Goal: Task Accomplishment & Management: Complete application form

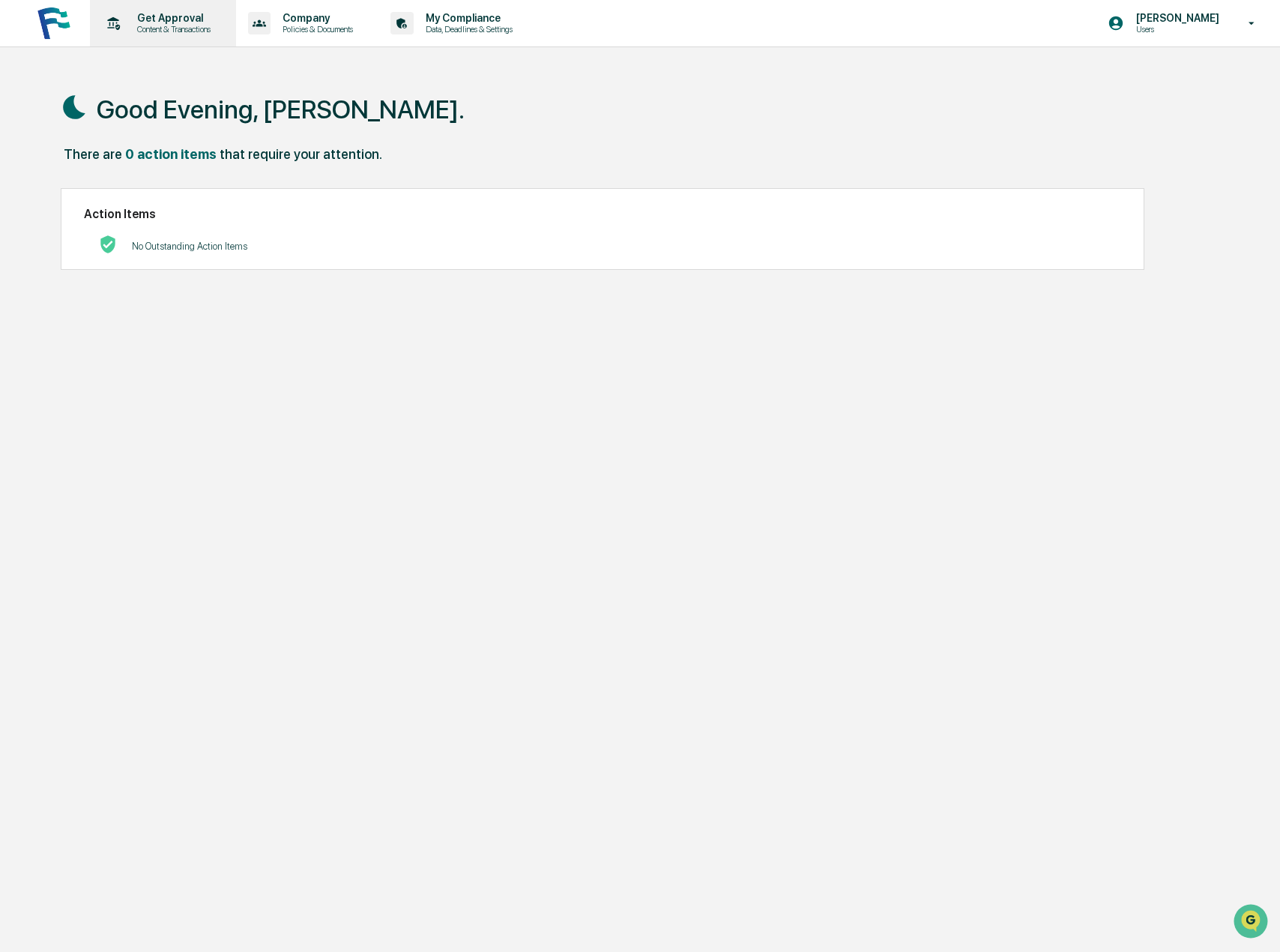
click at [178, 19] on p "Get Approval" at bounding box center [171, 18] width 93 height 12
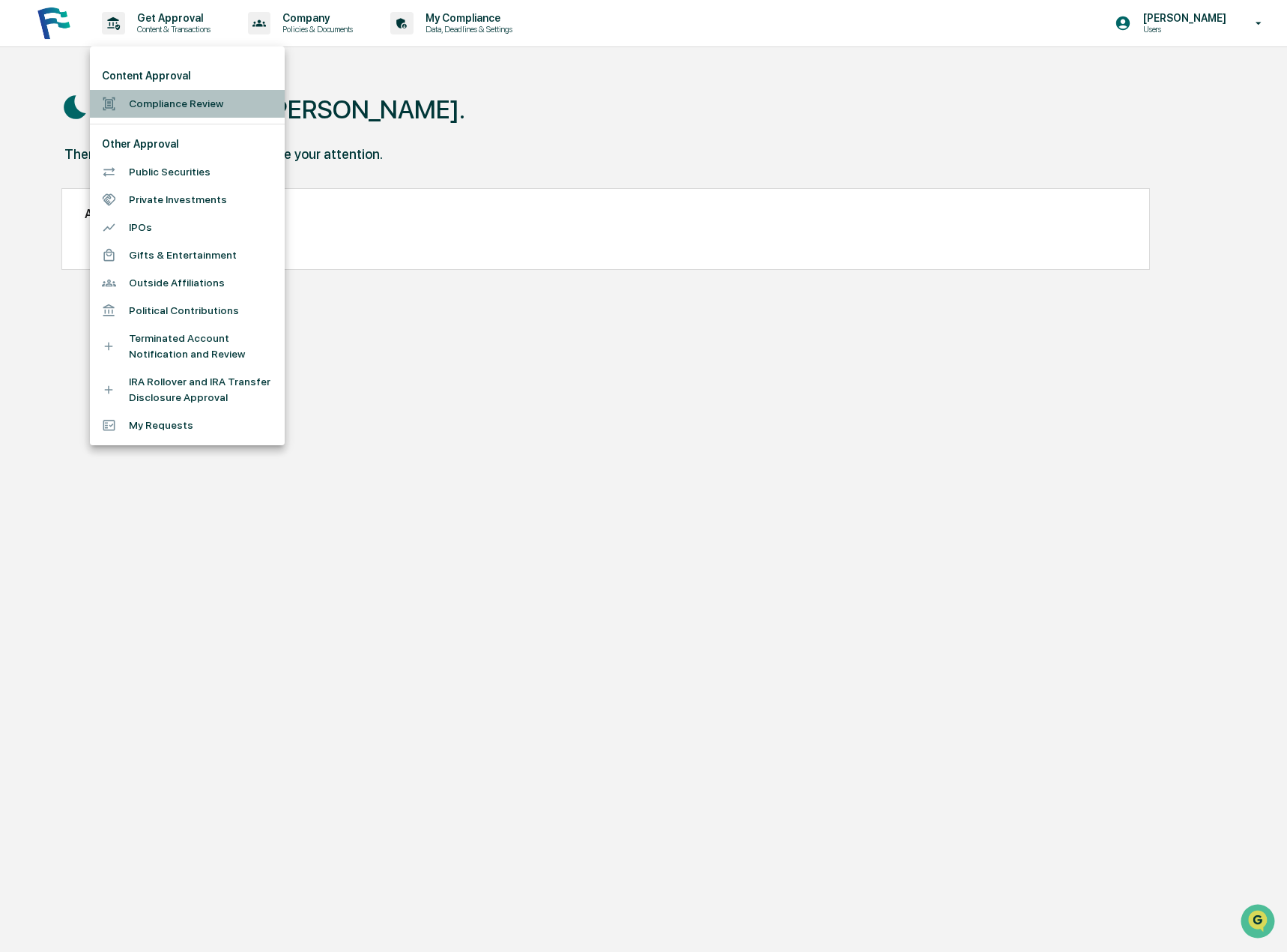
click at [162, 102] on li "Compliance Review" at bounding box center [187, 103] width 195 height 27
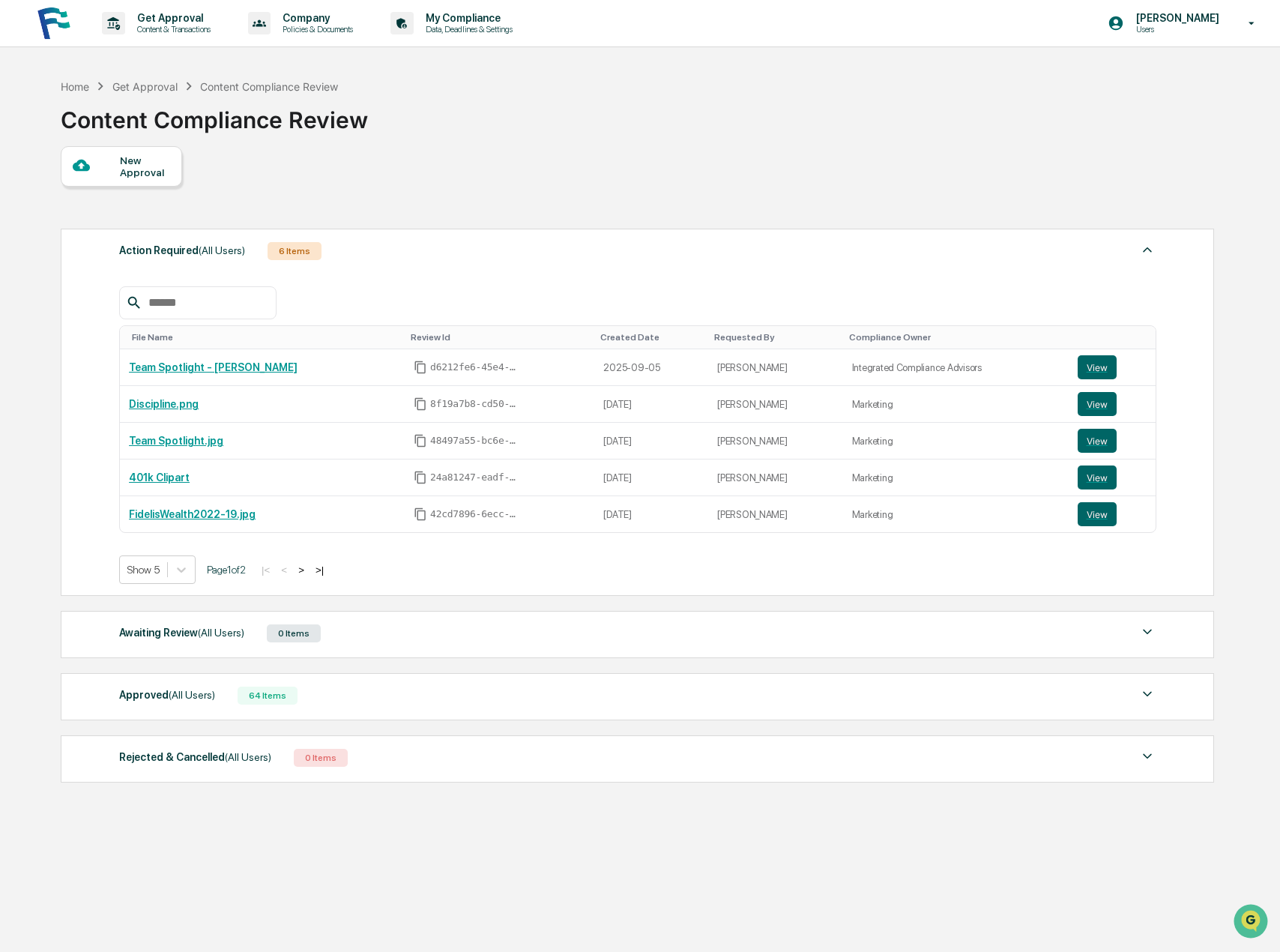
click at [142, 172] on div "New Approval" at bounding box center [145, 166] width 50 height 24
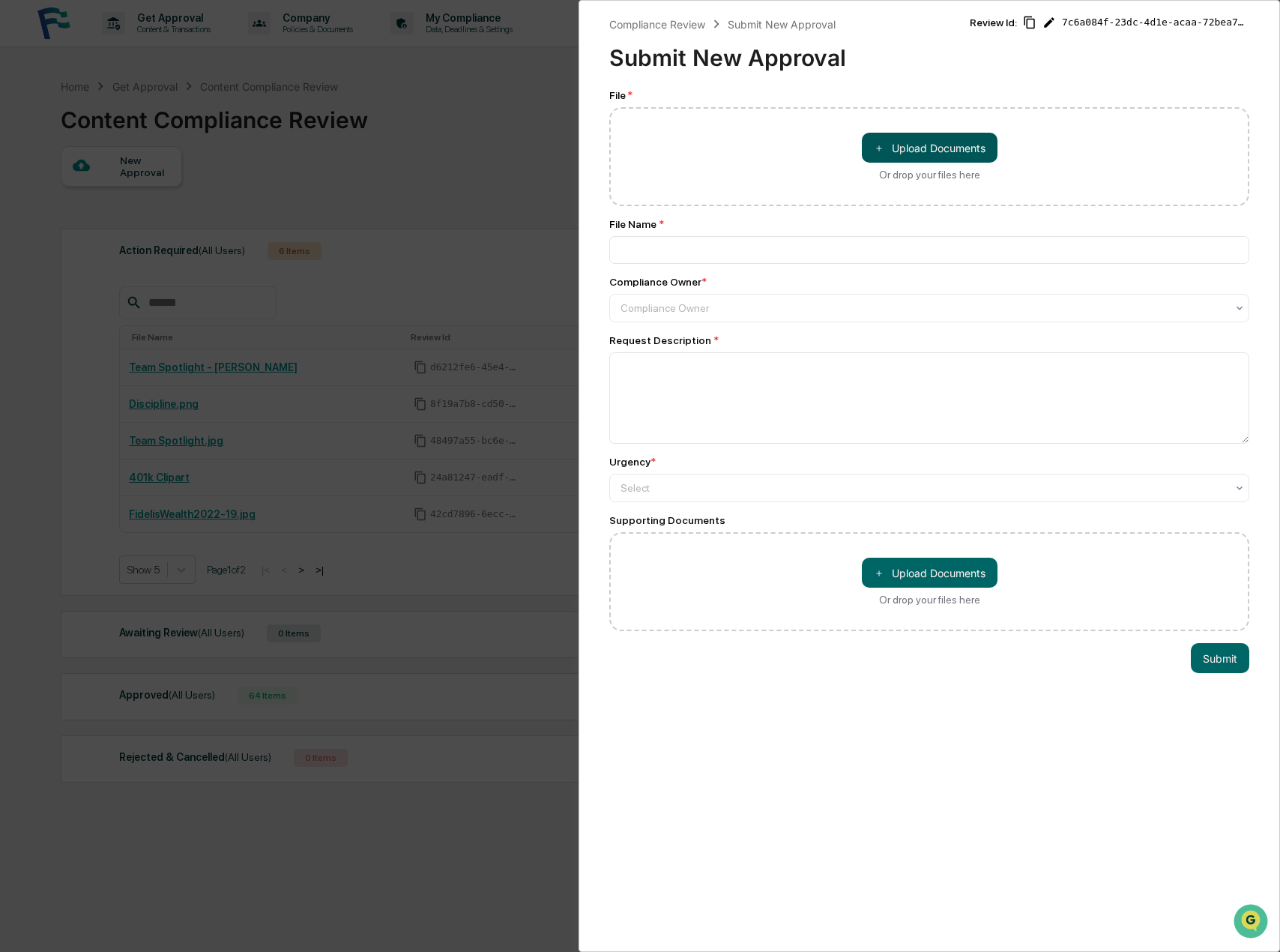
click at [942, 146] on button "＋ Upload Documents" at bounding box center [929, 147] width 136 height 30
type input "**********"
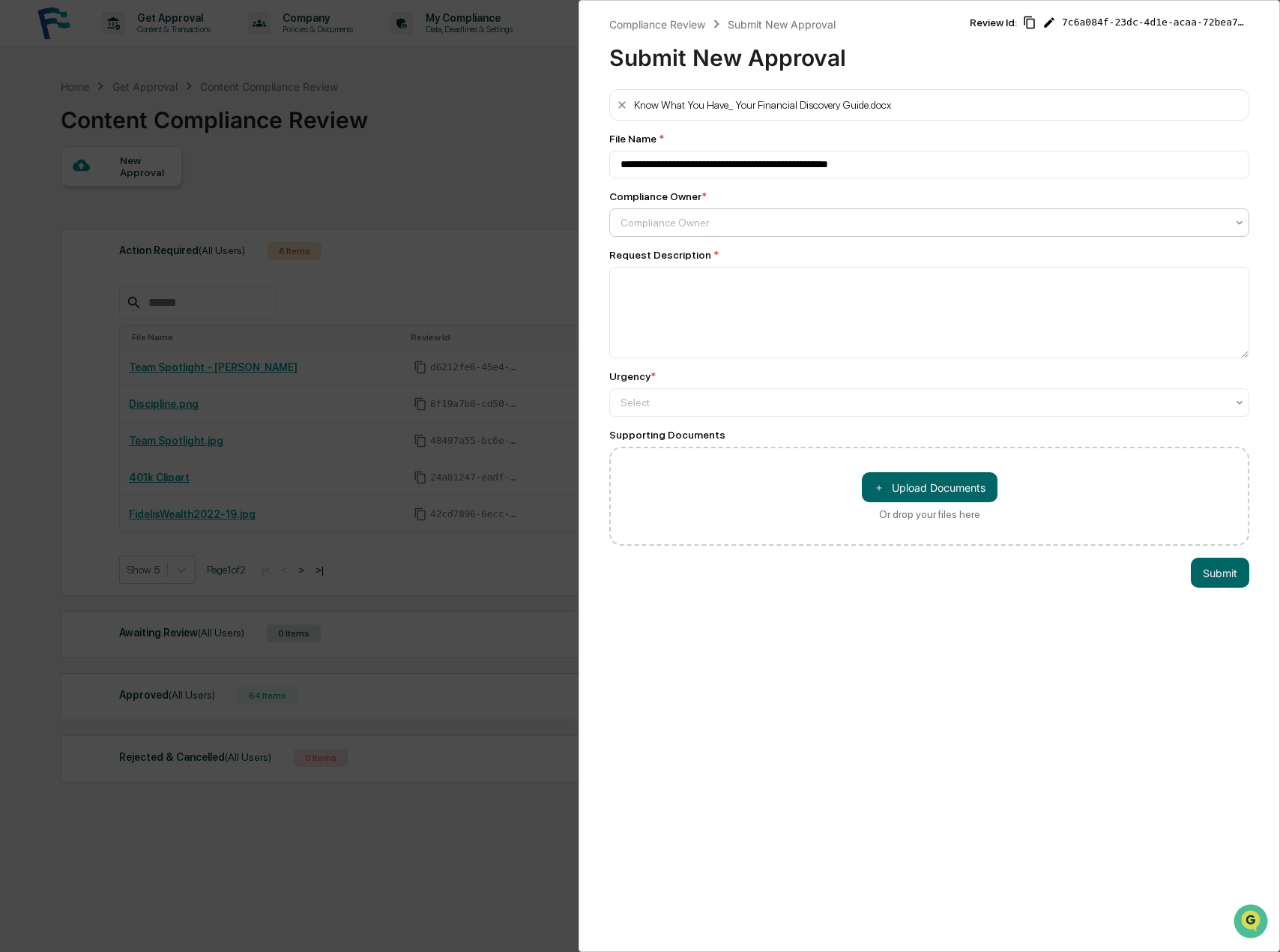
click at [667, 220] on div at bounding box center [923, 222] width 606 height 15
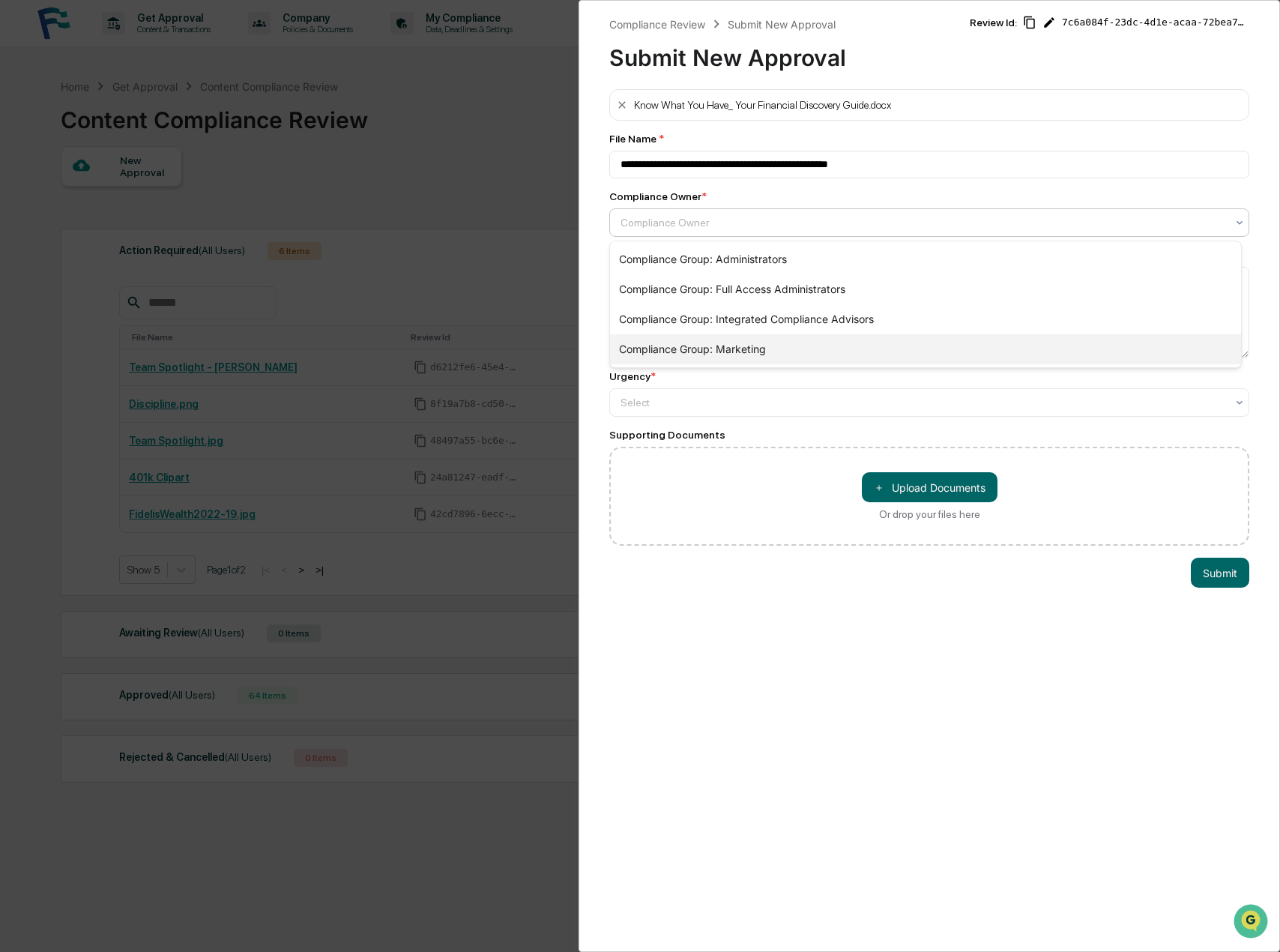
click at [719, 347] on div "Compliance Group: Marketing" at bounding box center [926, 349] width 631 height 30
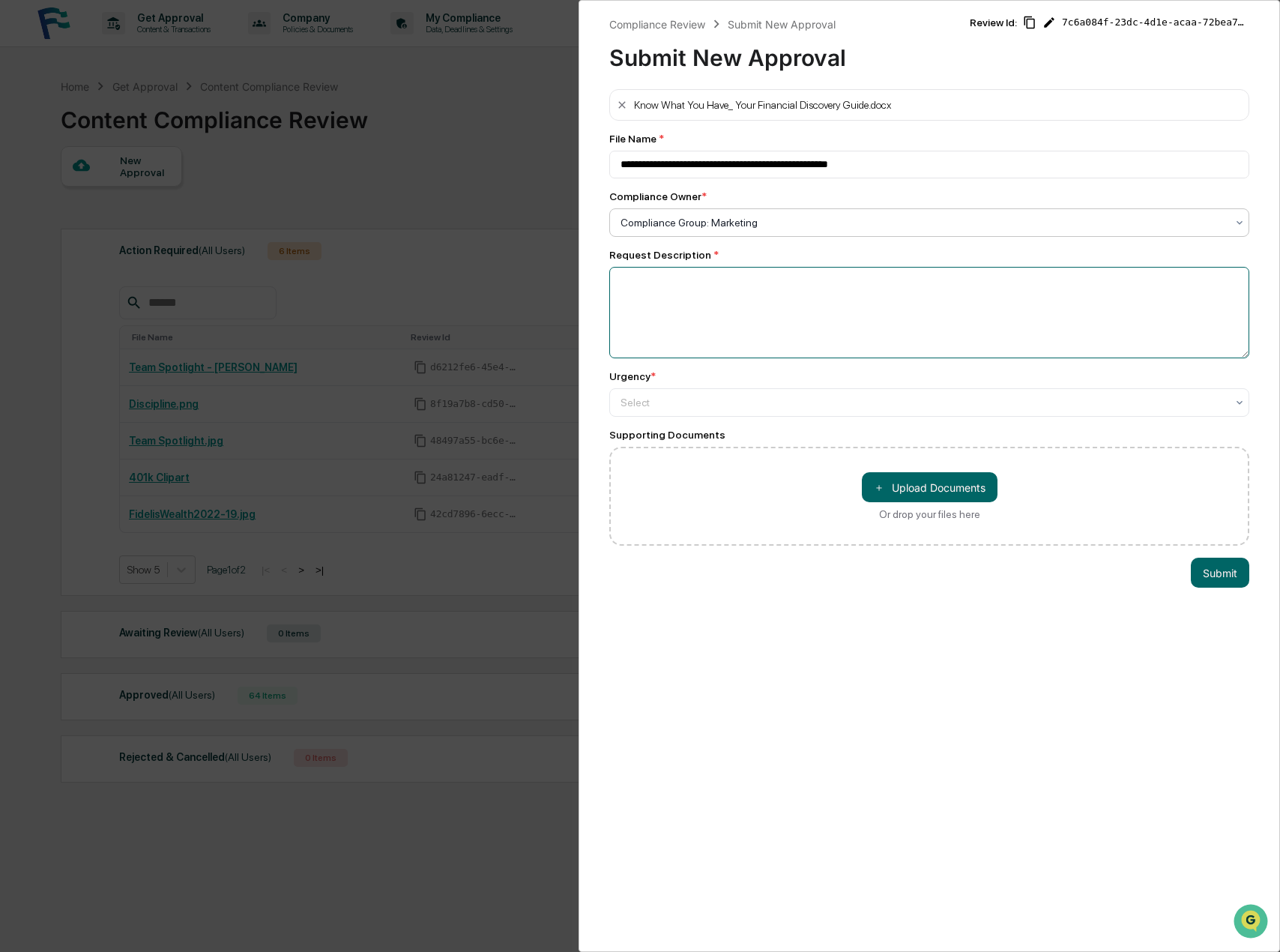
click at [650, 300] on textarea at bounding box center [929, 312] width 640 height 92
type textarea "**********"
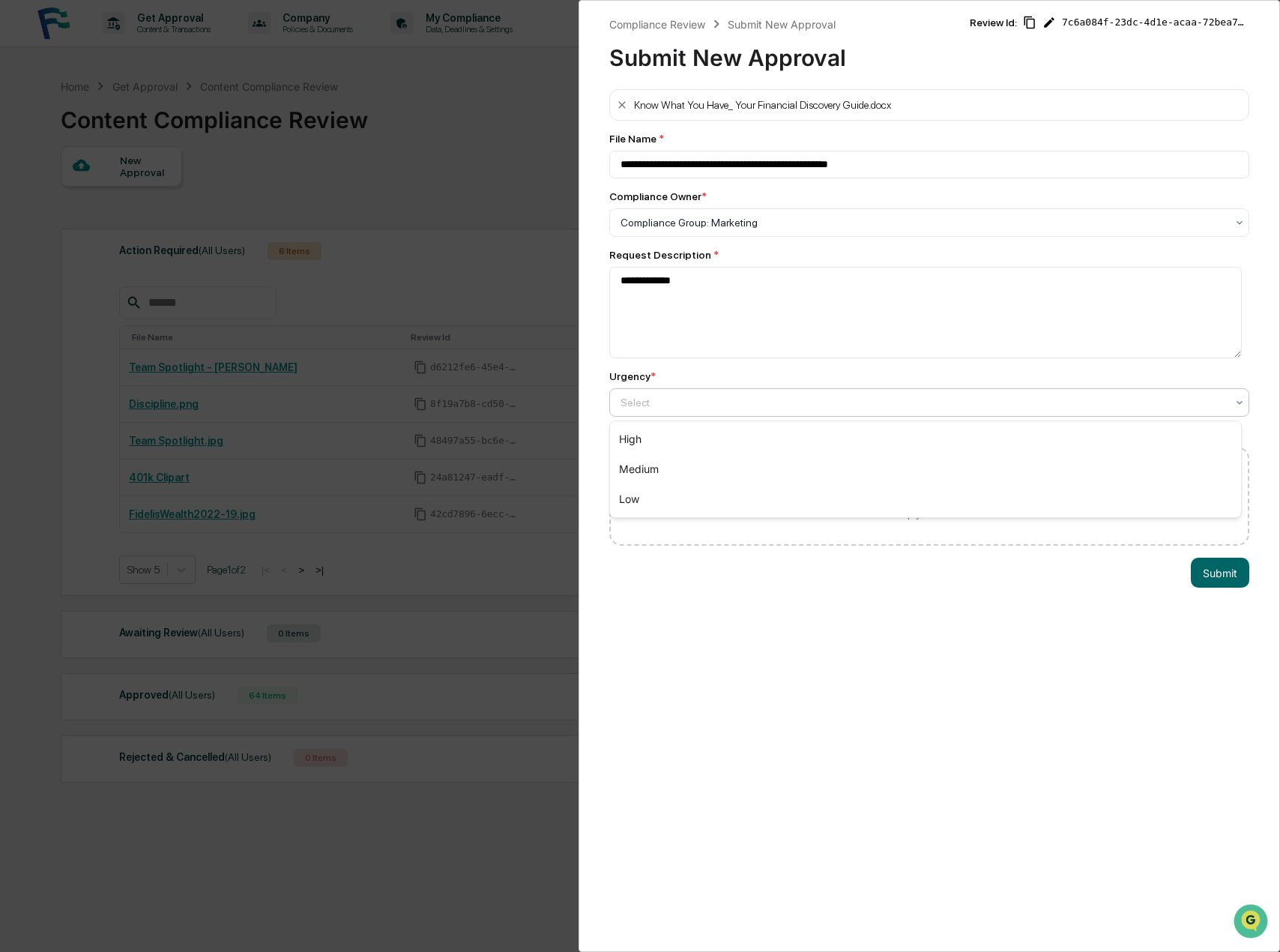
click at [690, 399] on div at bounding box center [923, 403] width 606 height 15
click at [701, 469] on div "Medium" at bounding box center [926, 469] width 631 height 30
click at [1202, 571] on button "Submit" at bounding box center [1220, 572] width 58 height 30
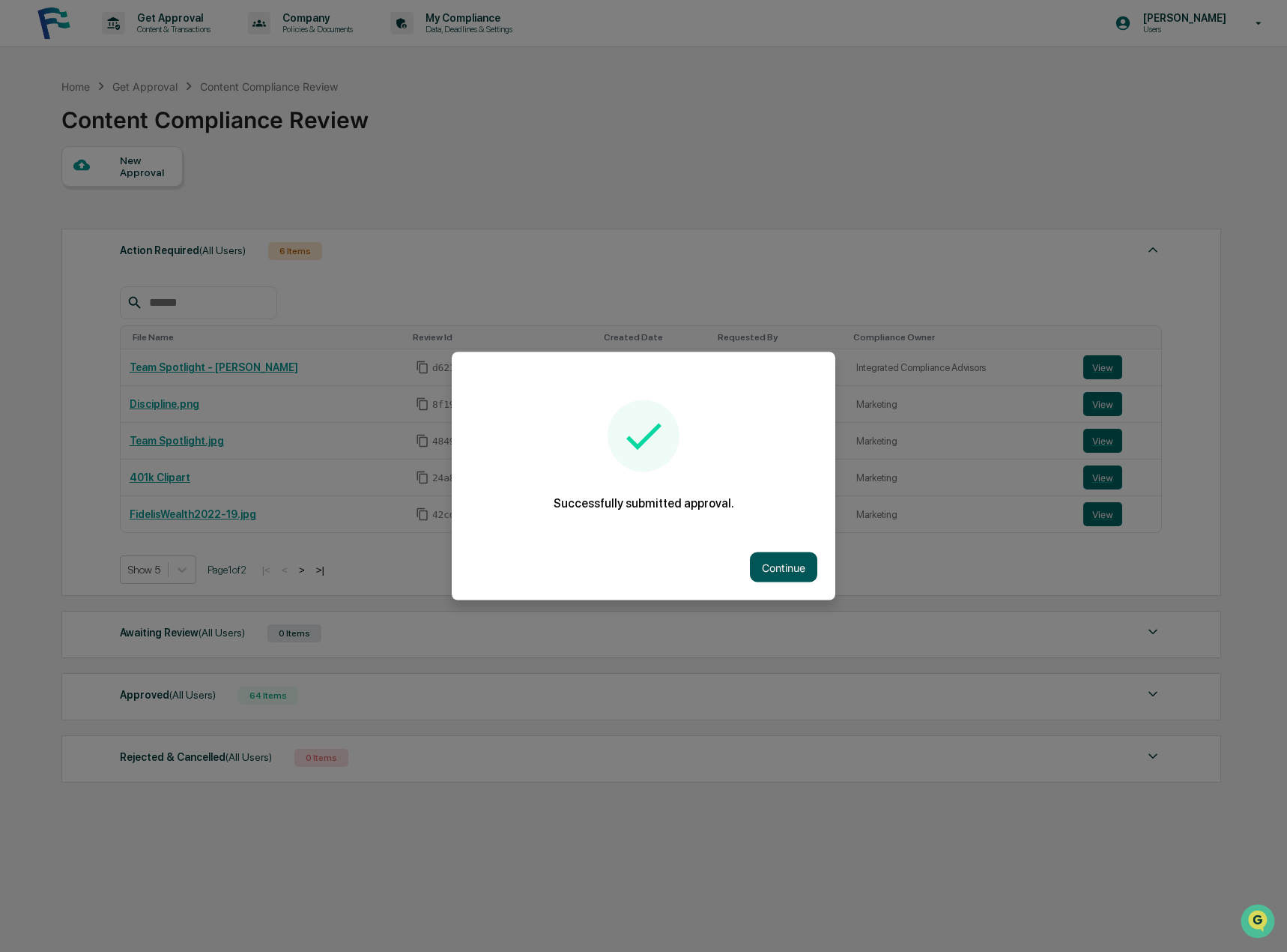
click at [776, 568] on button "Continue" at bounding box center [783, 567] width 68 height 30
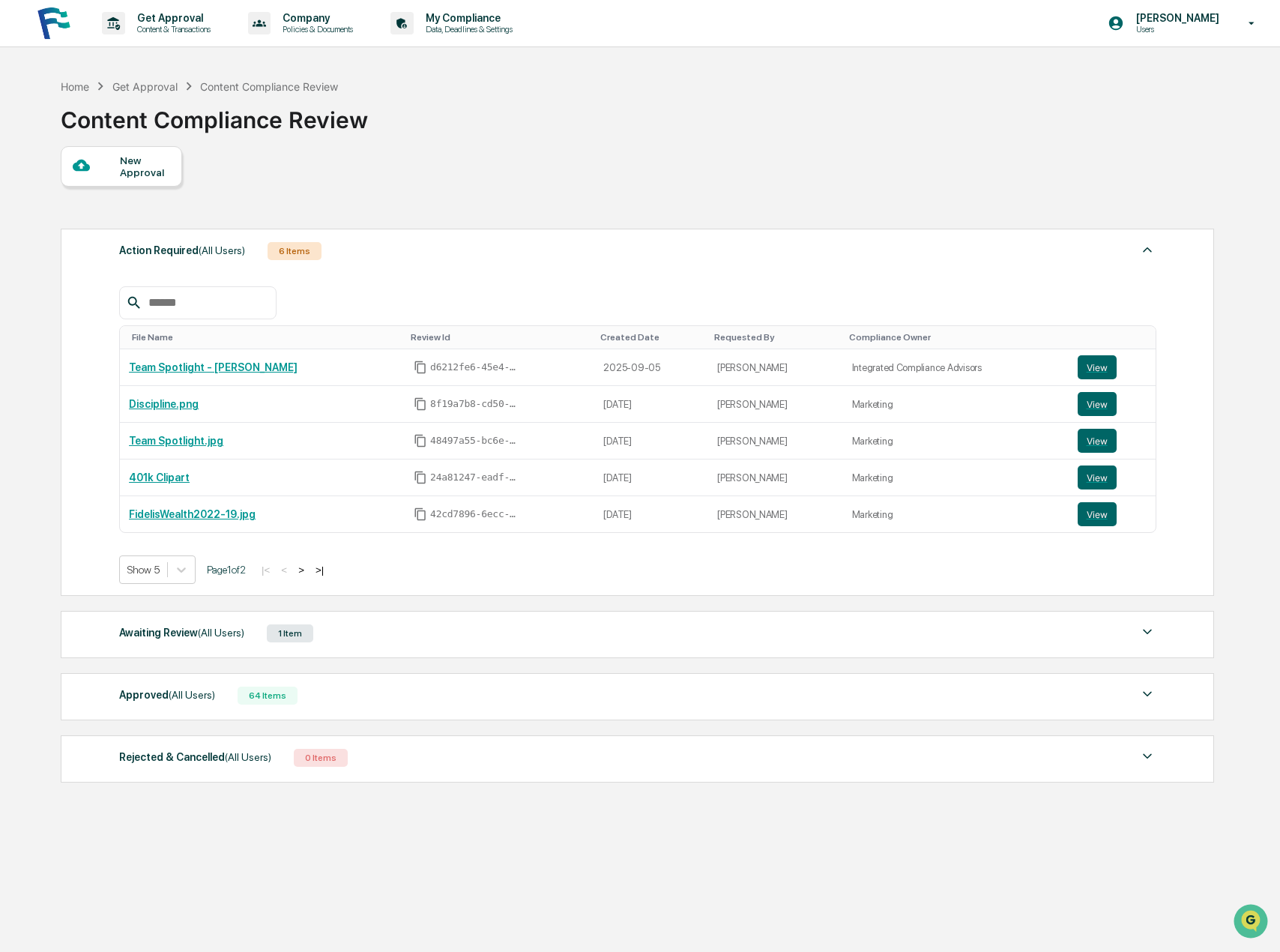
click at [209, 627] on span "(All Users)" at bounding box center [221, 632] width 46 height 12
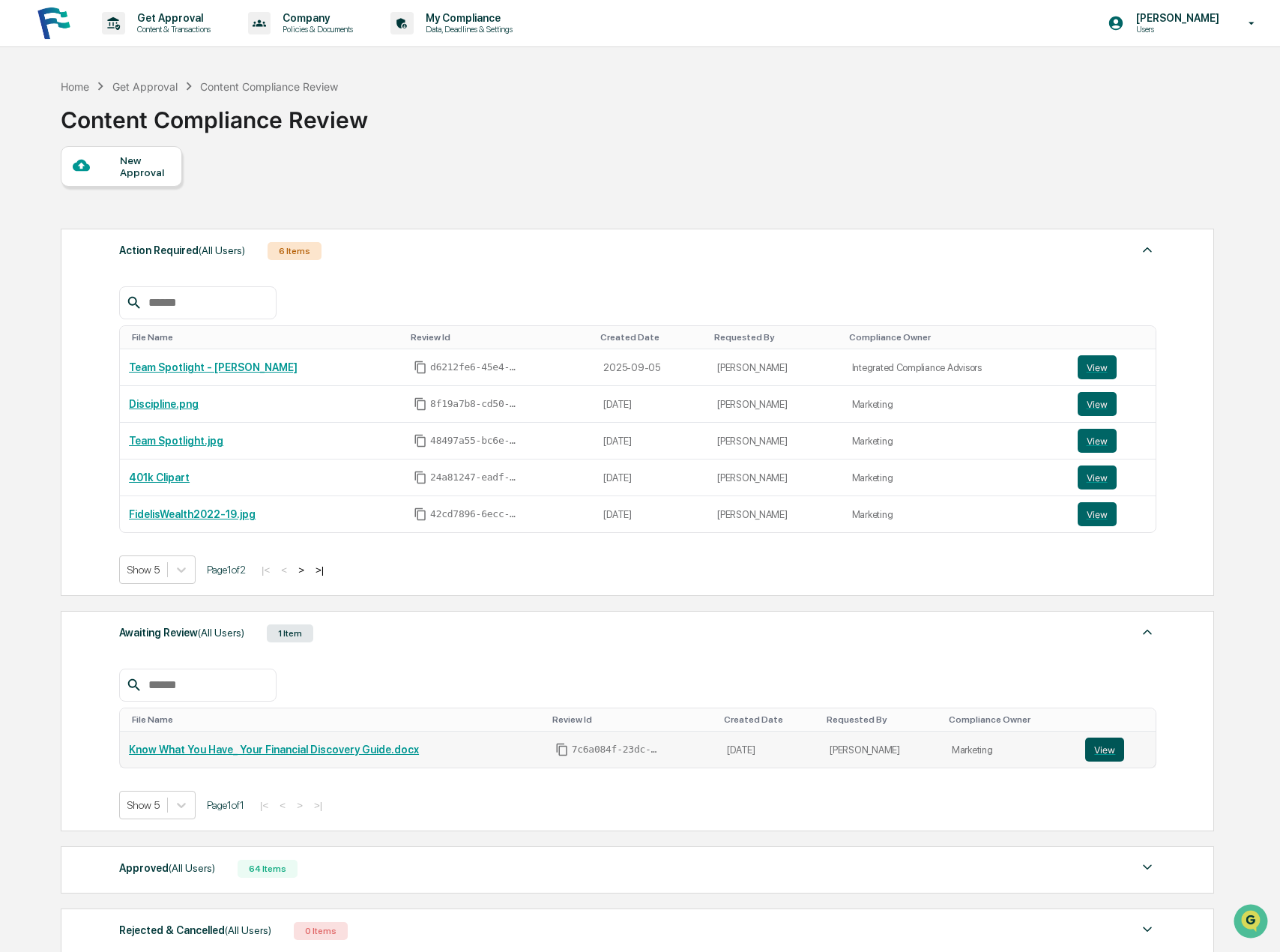
click at [1094, 747] on button "View" at bounding box center [1105, 749] width 39 height 24
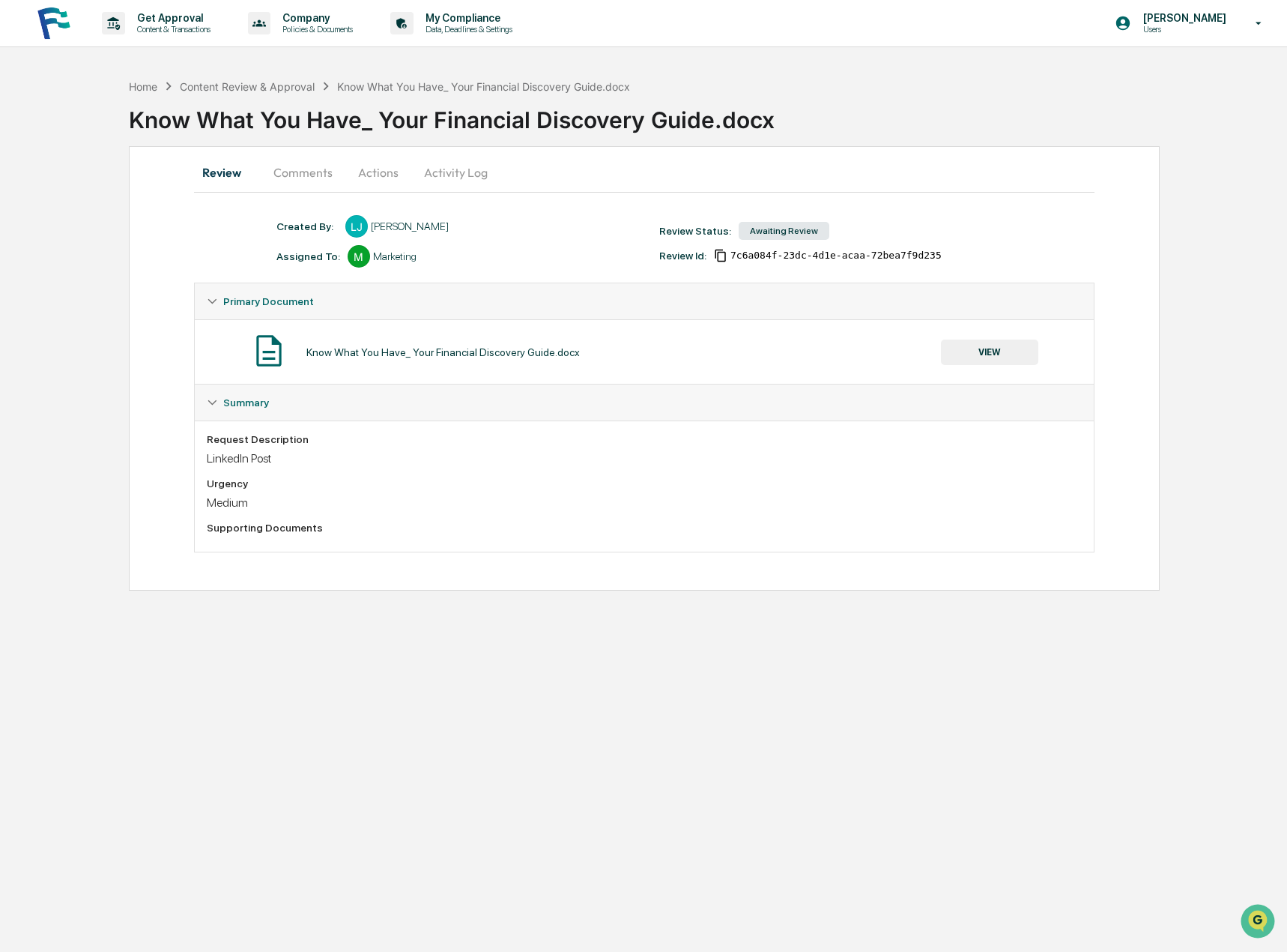
click at [371, 164] on button "Actions" at bounding box center [378, 172] width 68 height 36
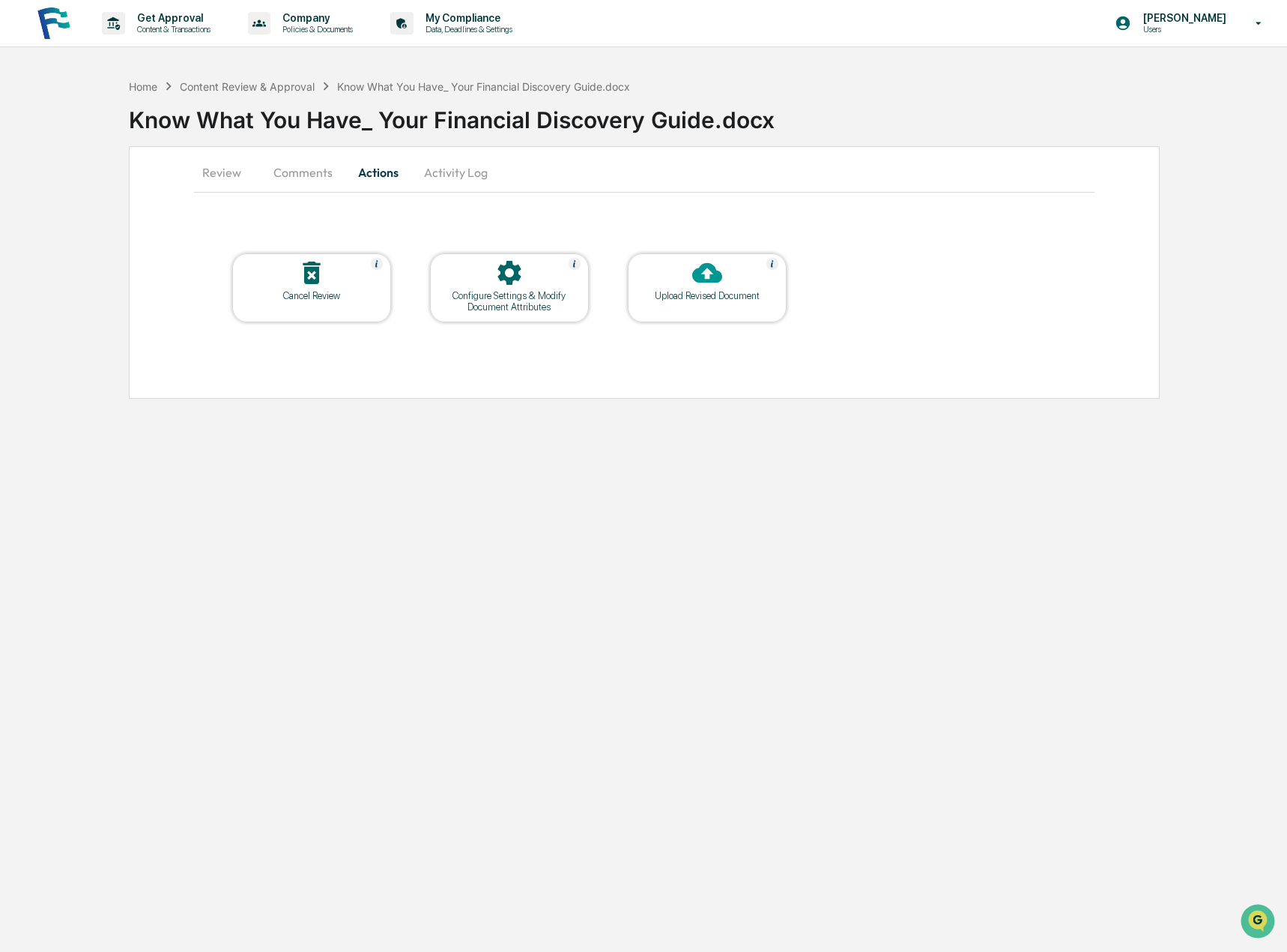
click at [529, 294] on div "Configure Settings & Modify Document Attributes" at bounding box center [510, 301] width 135 height 22
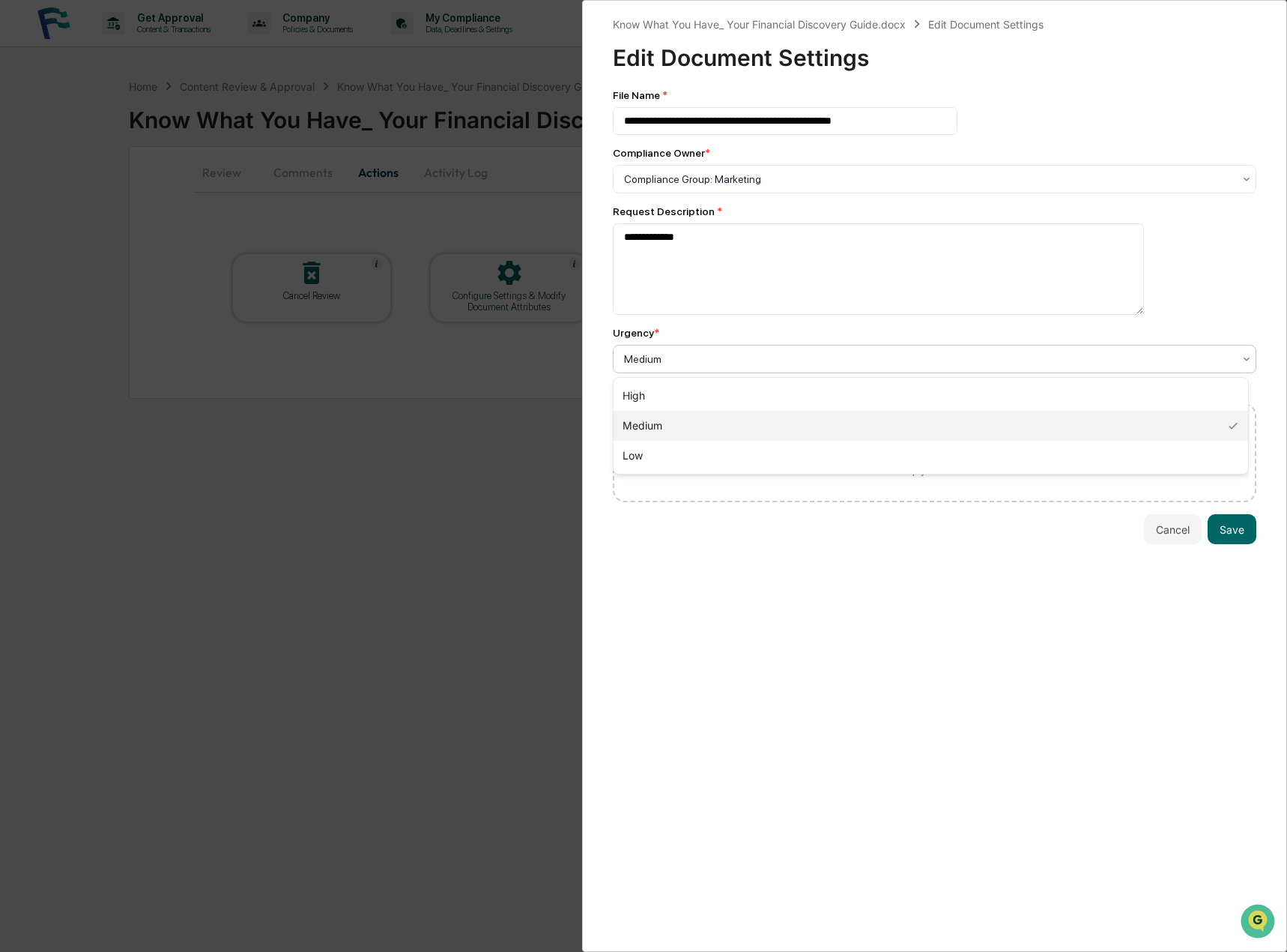
click at [898, 370] on div "Medium" at bounding box center [929, 358] width 624 height 21
click at [883, 386] on div "High" at bounding box center [930, 395] width 635 height 30
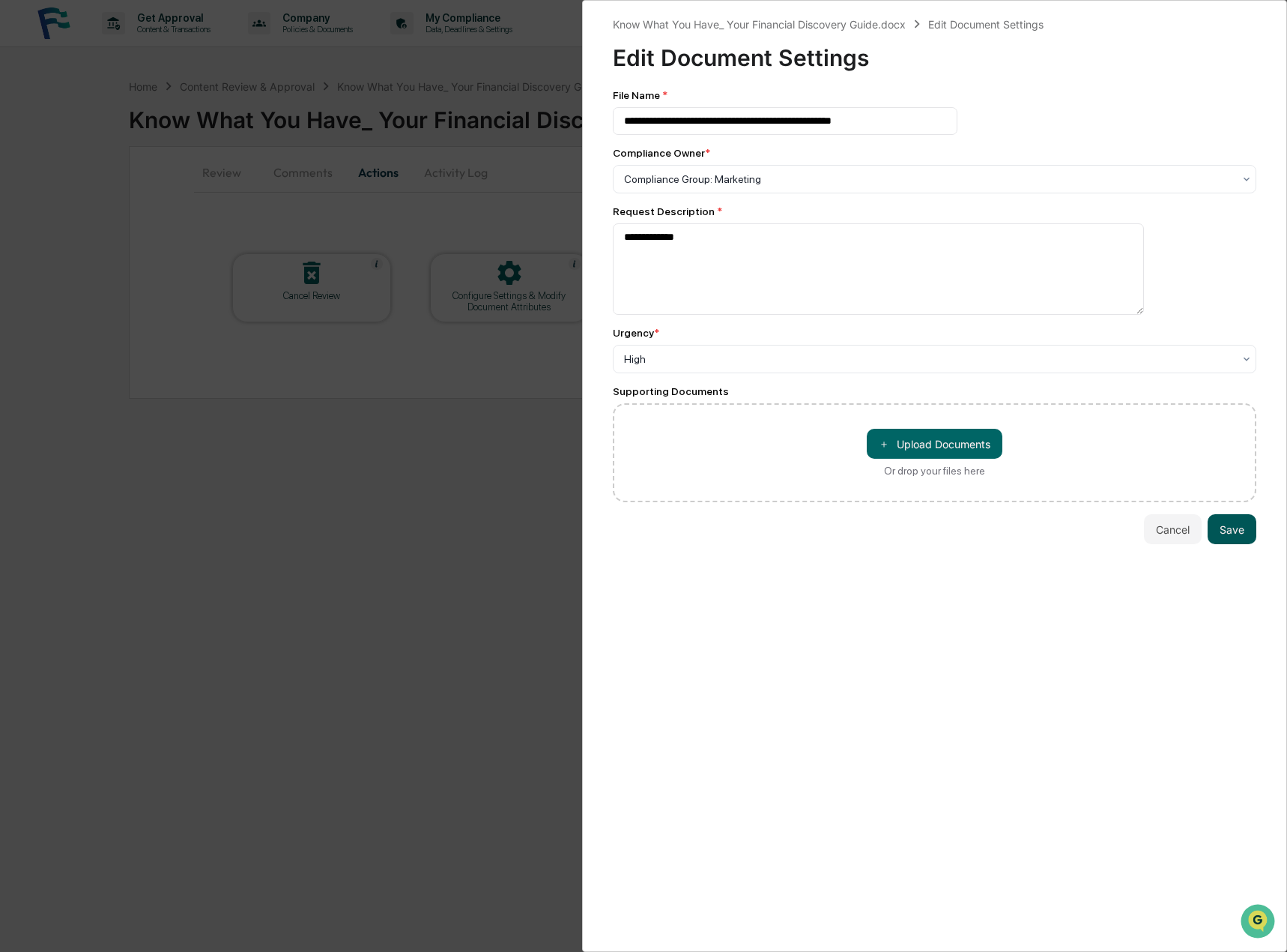
click at [1230, 529] on button "Save" at bounding box center [1231, 529] width 49 height 30
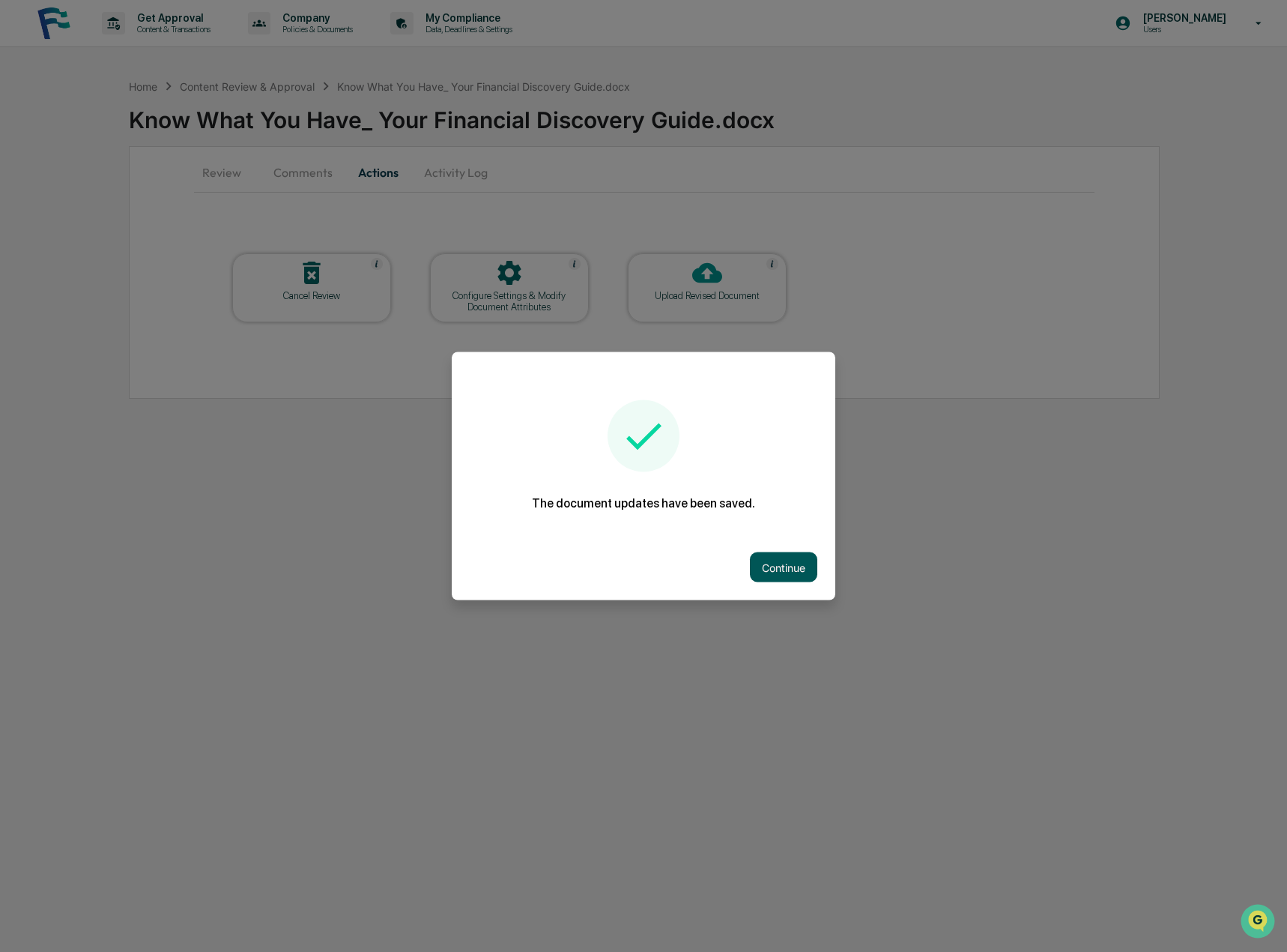
click at [779, 574] on button "Continue" at bounding box center [783, 567] width 68 height 30
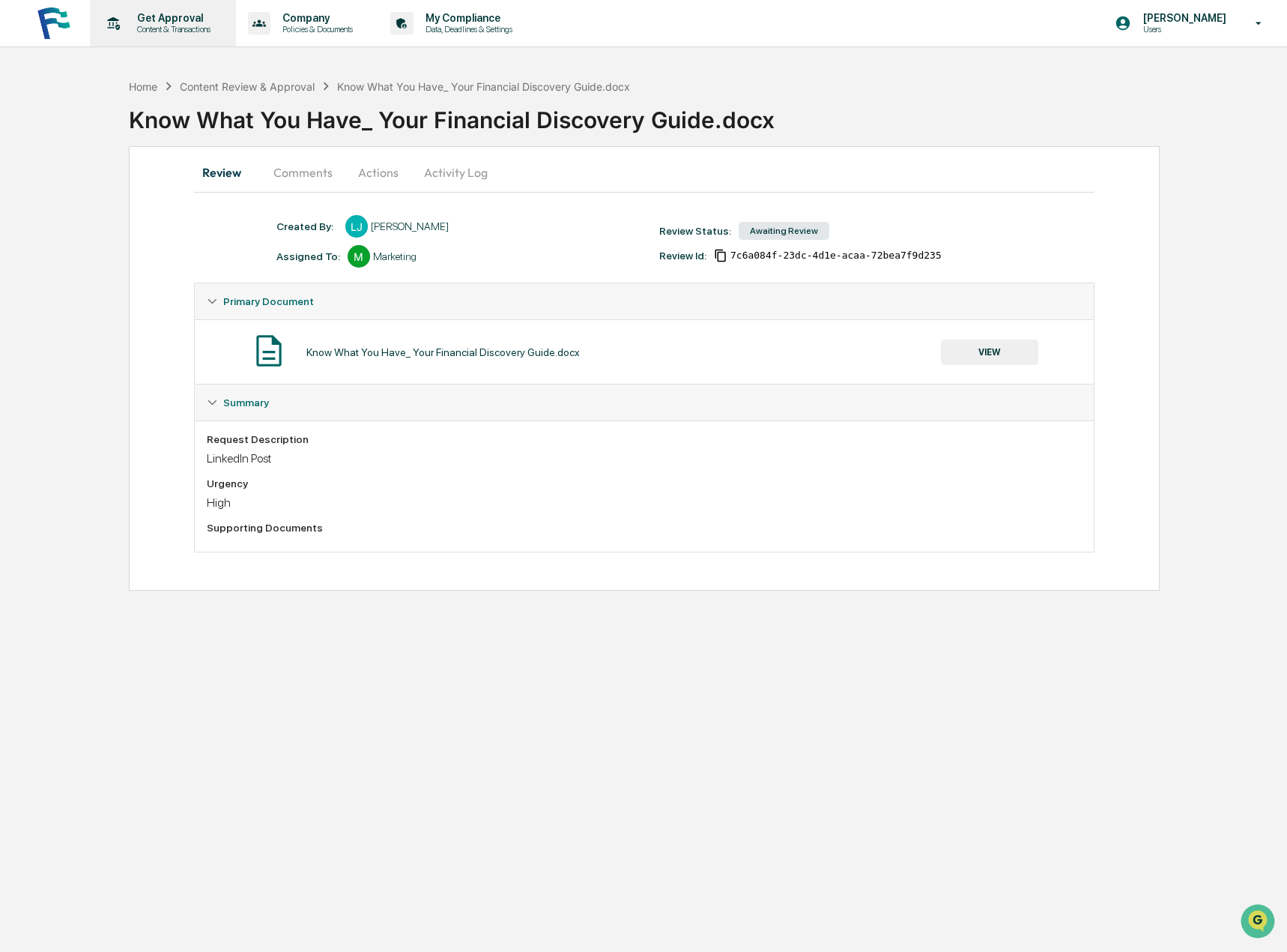
click at [156, 27] on p "Content & Transactions" at bounding box center [171, 29] width 93 height 10
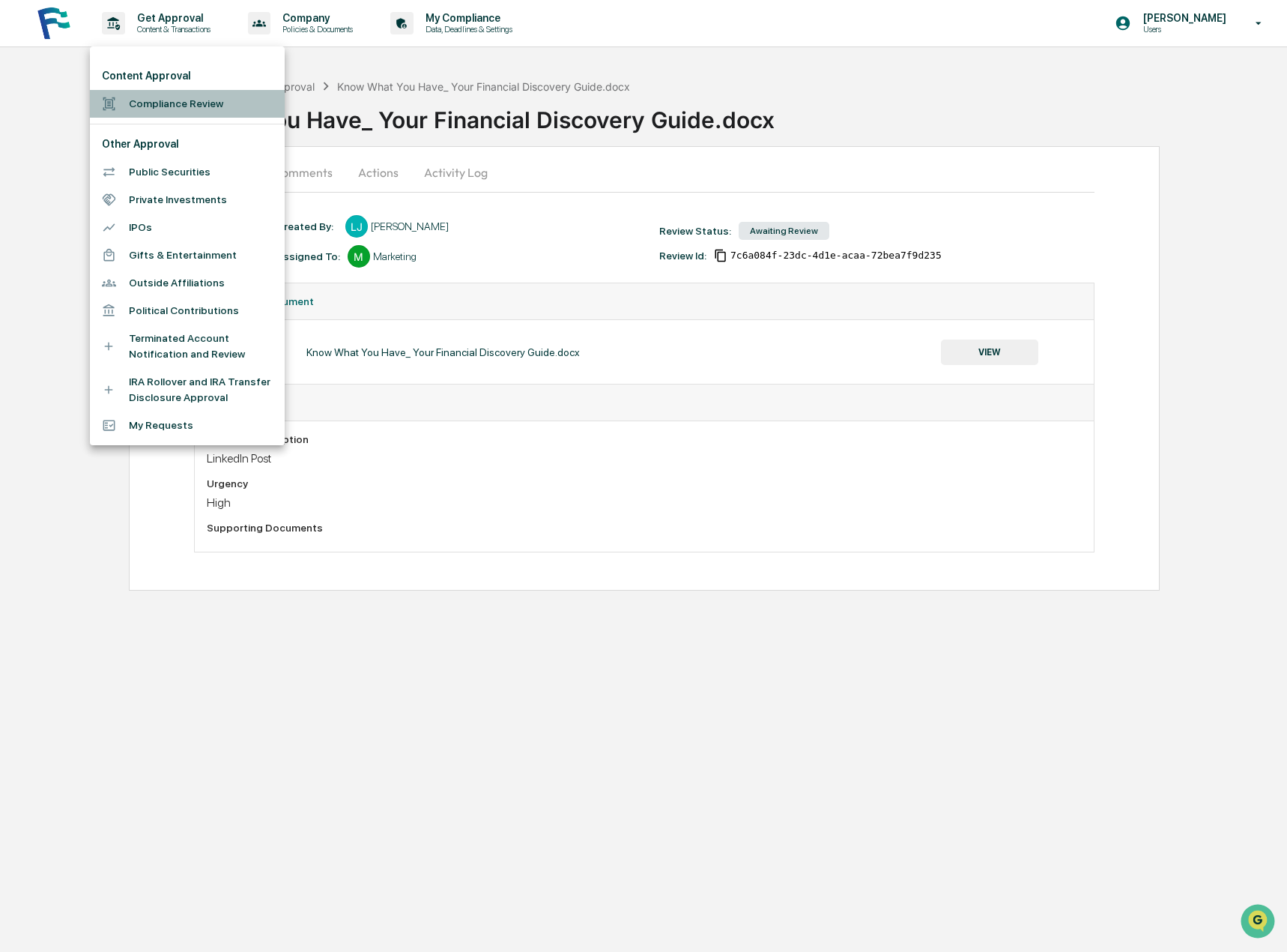
click at [196, 101] on li "Compliance Review" at bounding box center [187, 103] width 195 height 27
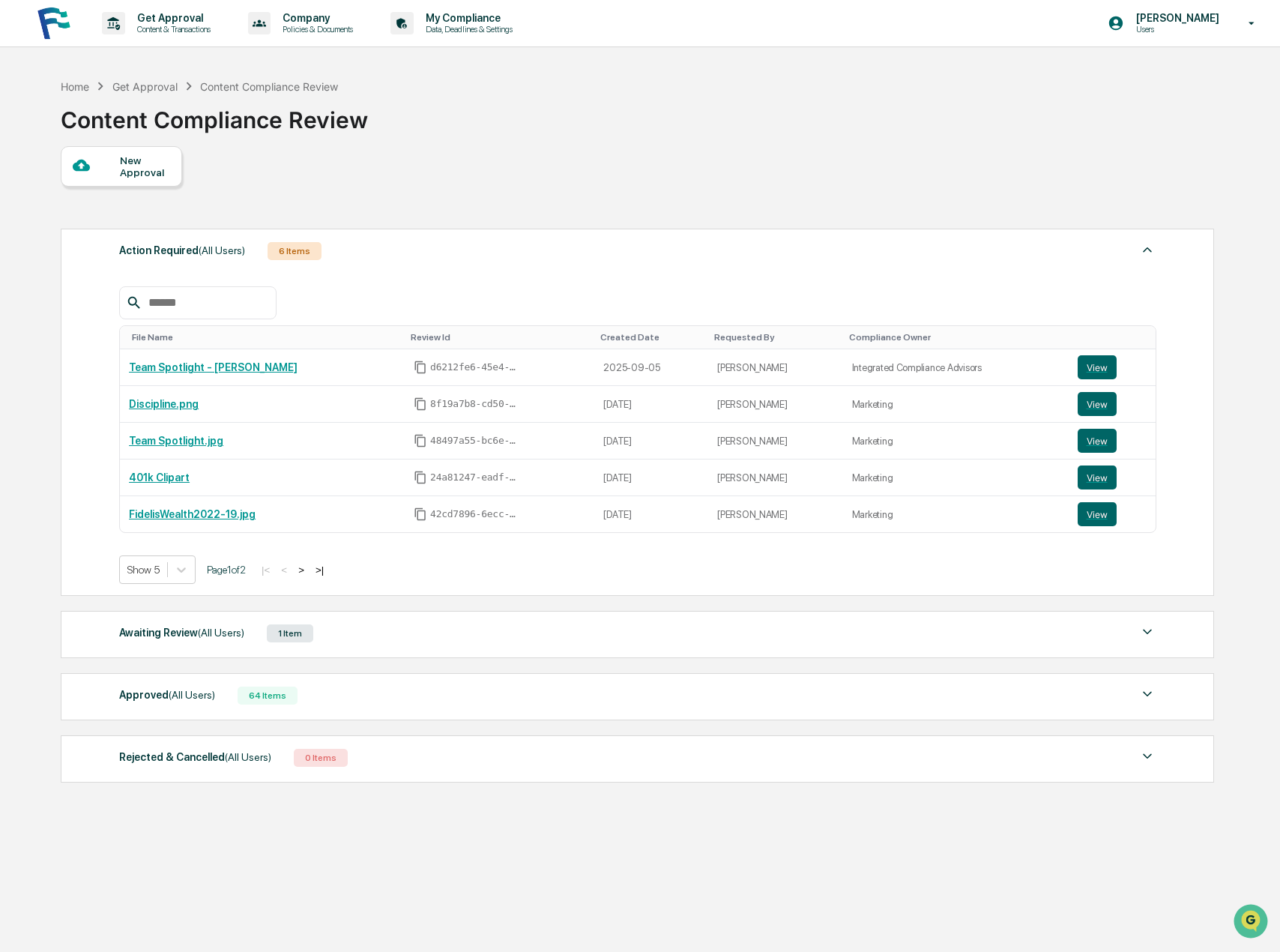
click at [116, 154] on div "New Approval" at bounding box center [121, 166] width 121 height 40
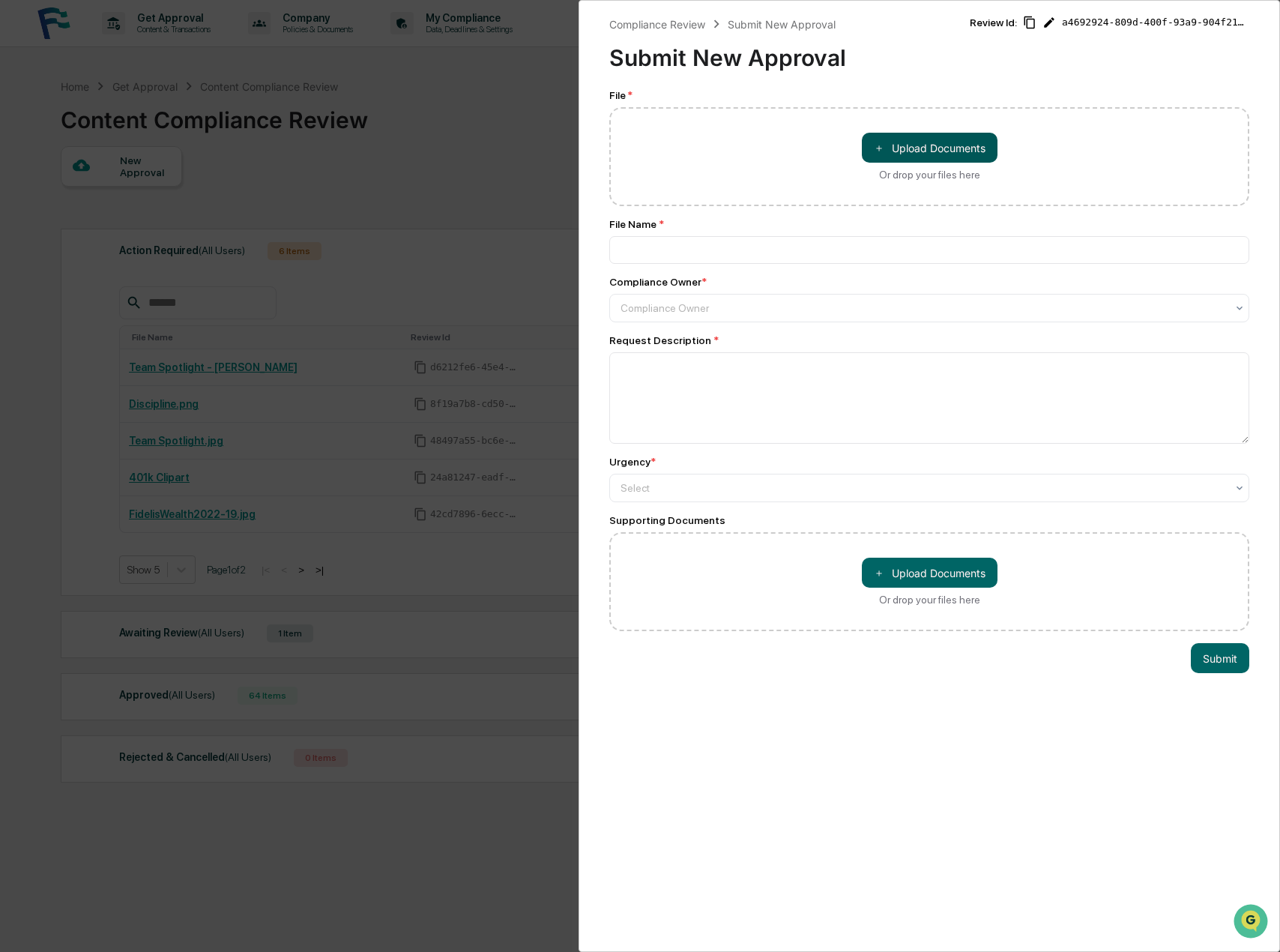
click at [900, 147] on button "＋ Upload Documents" at bounding box center [929, 147] width 136 height 30
type input "**********"
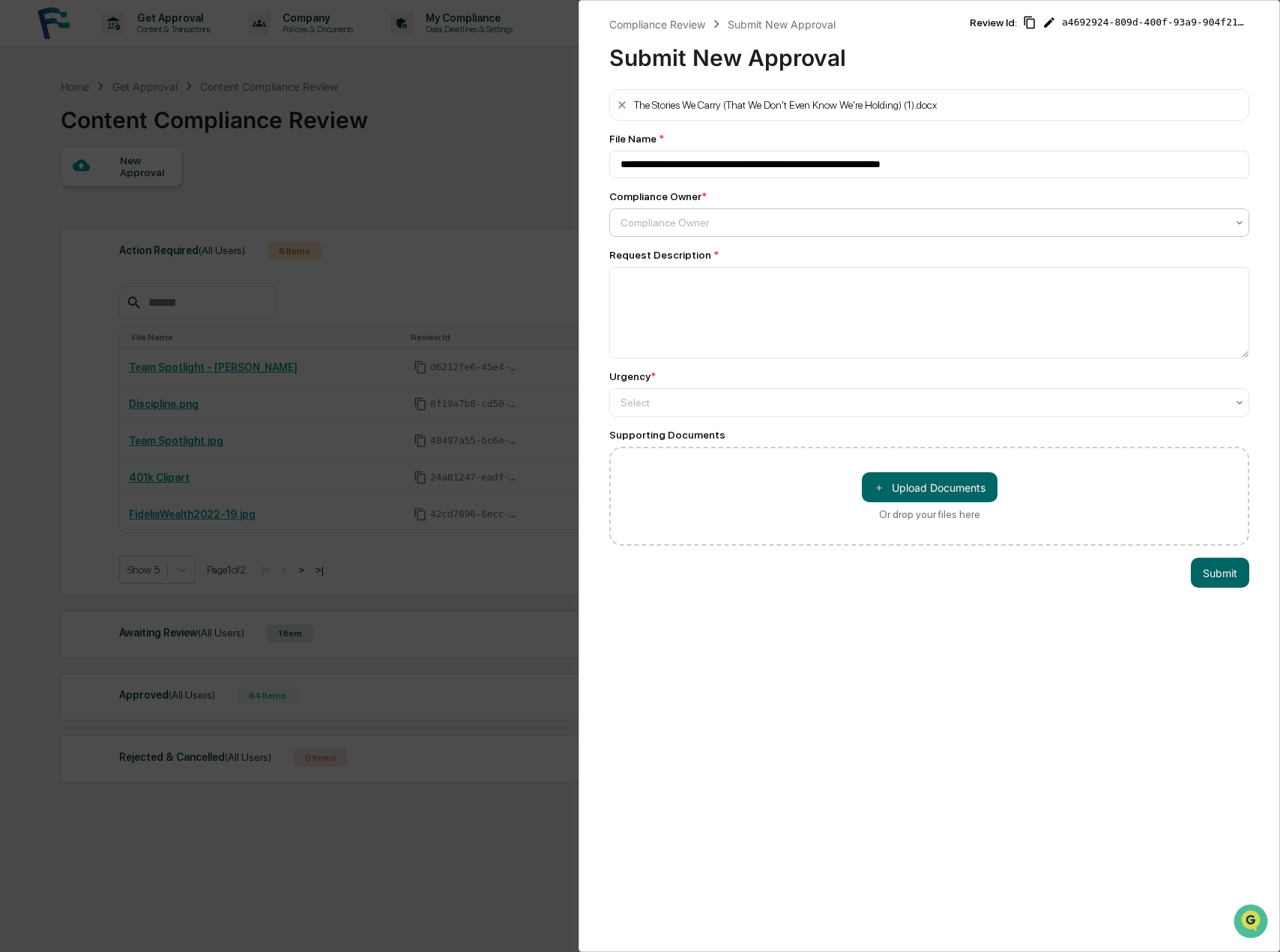
click at [684, 227] on div at bounding box center [923, 222] width 606 height 15
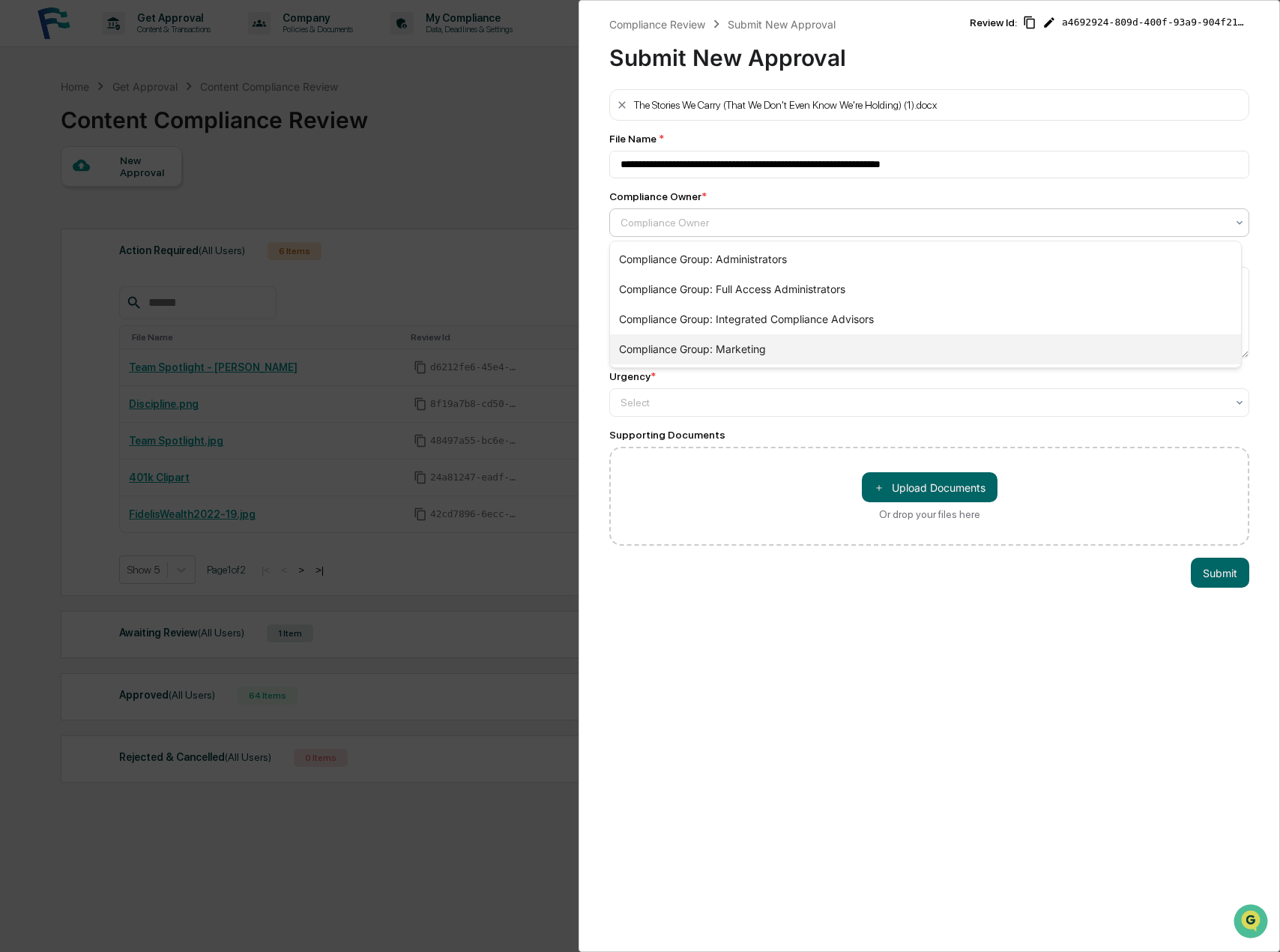
click at [729, 343] on div "Compliance Group: Marketing" at bounding box center [926, 349] width 631 height 30
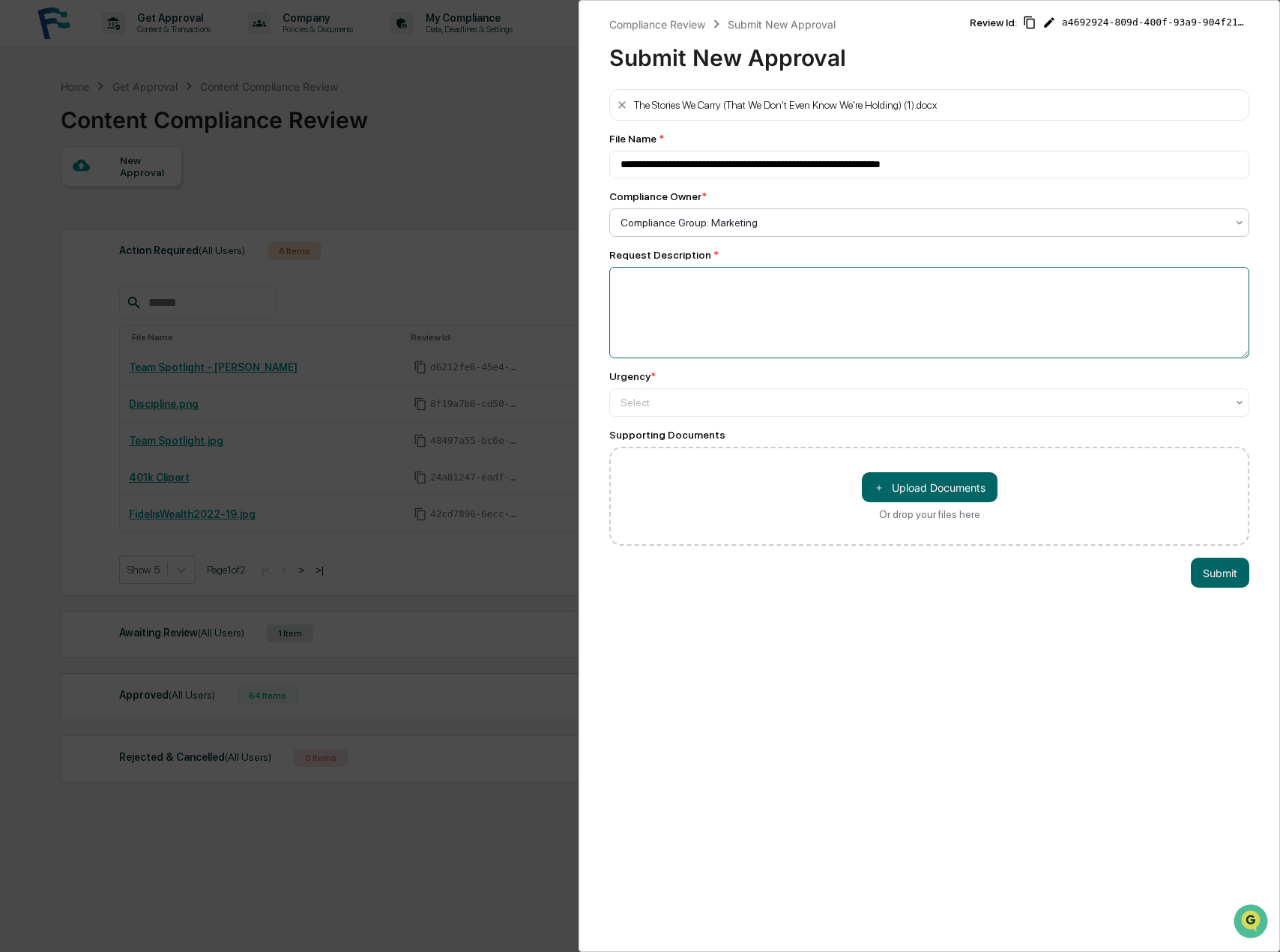
click at [658, 290] on textarea at bounding box center [929, 312] width 640 height 92
type textarea "**********"
click at [651, 409] on div at bounding box center [923, 403] width 606 height 15
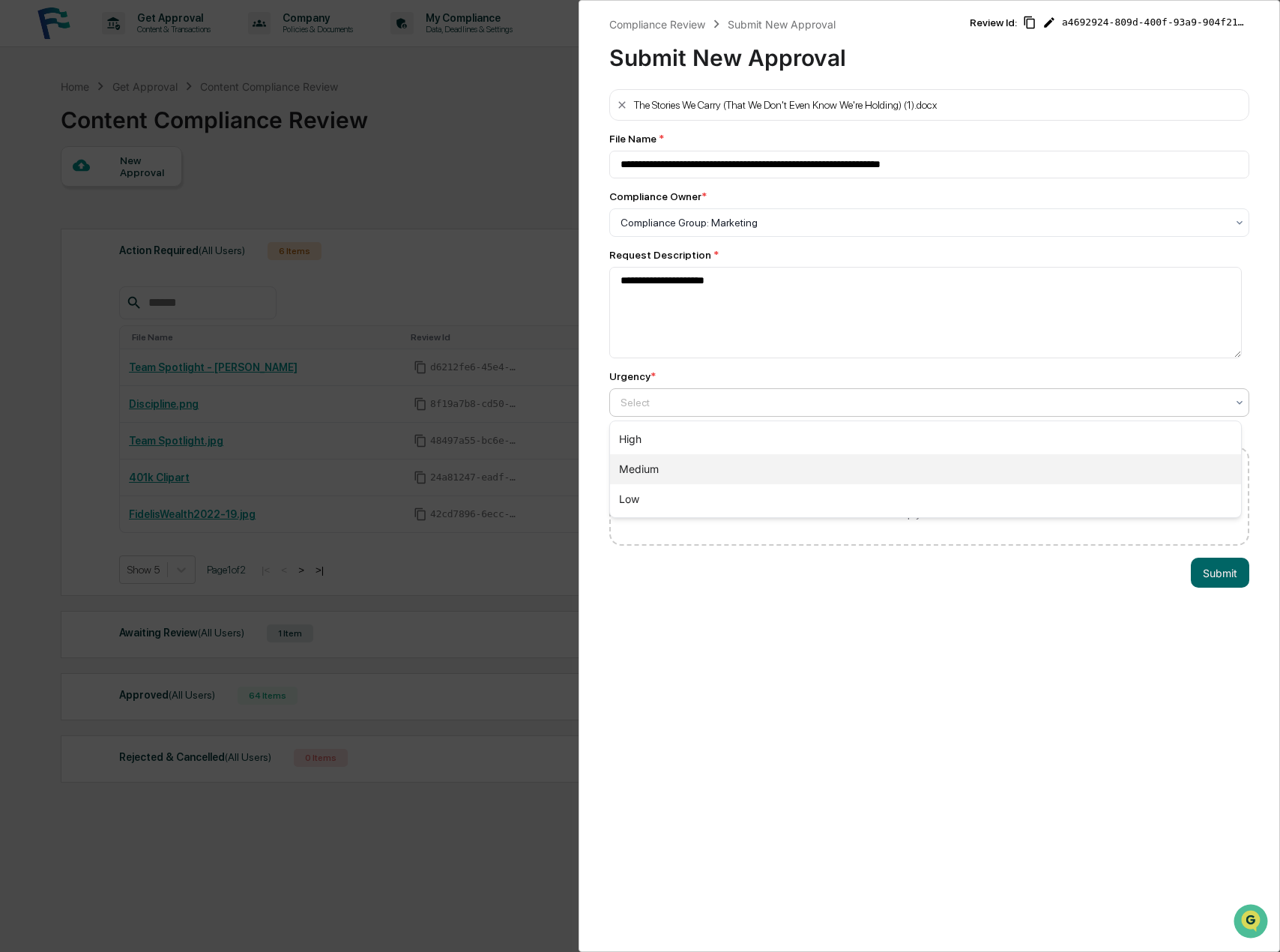
click at [652, 466] on div "Medium" at bounding box center [926, 469] width 631 height 30
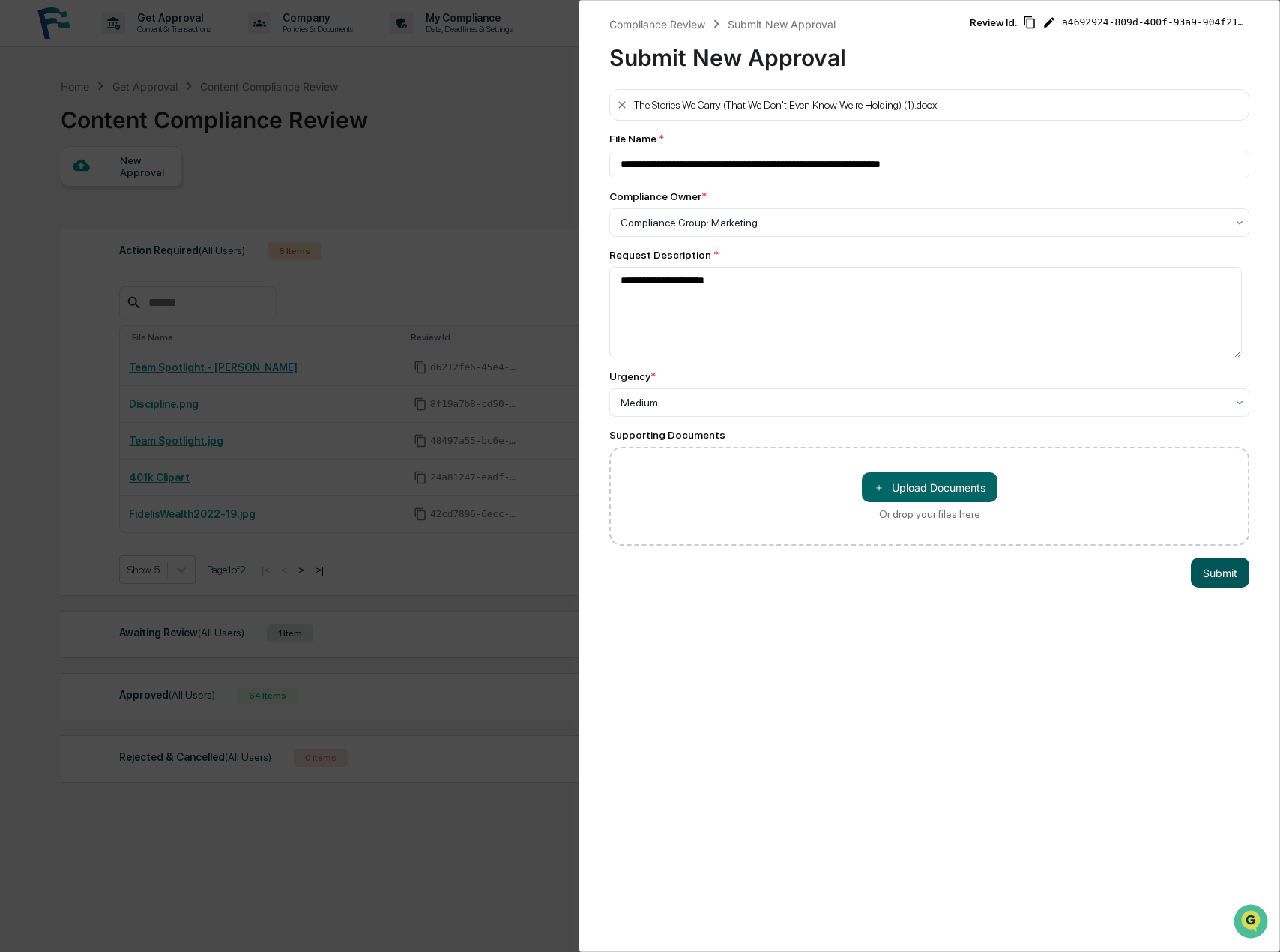
click at [1220, 577] on button "Submit" at bounding box center [1220, 572] width 58 height 30
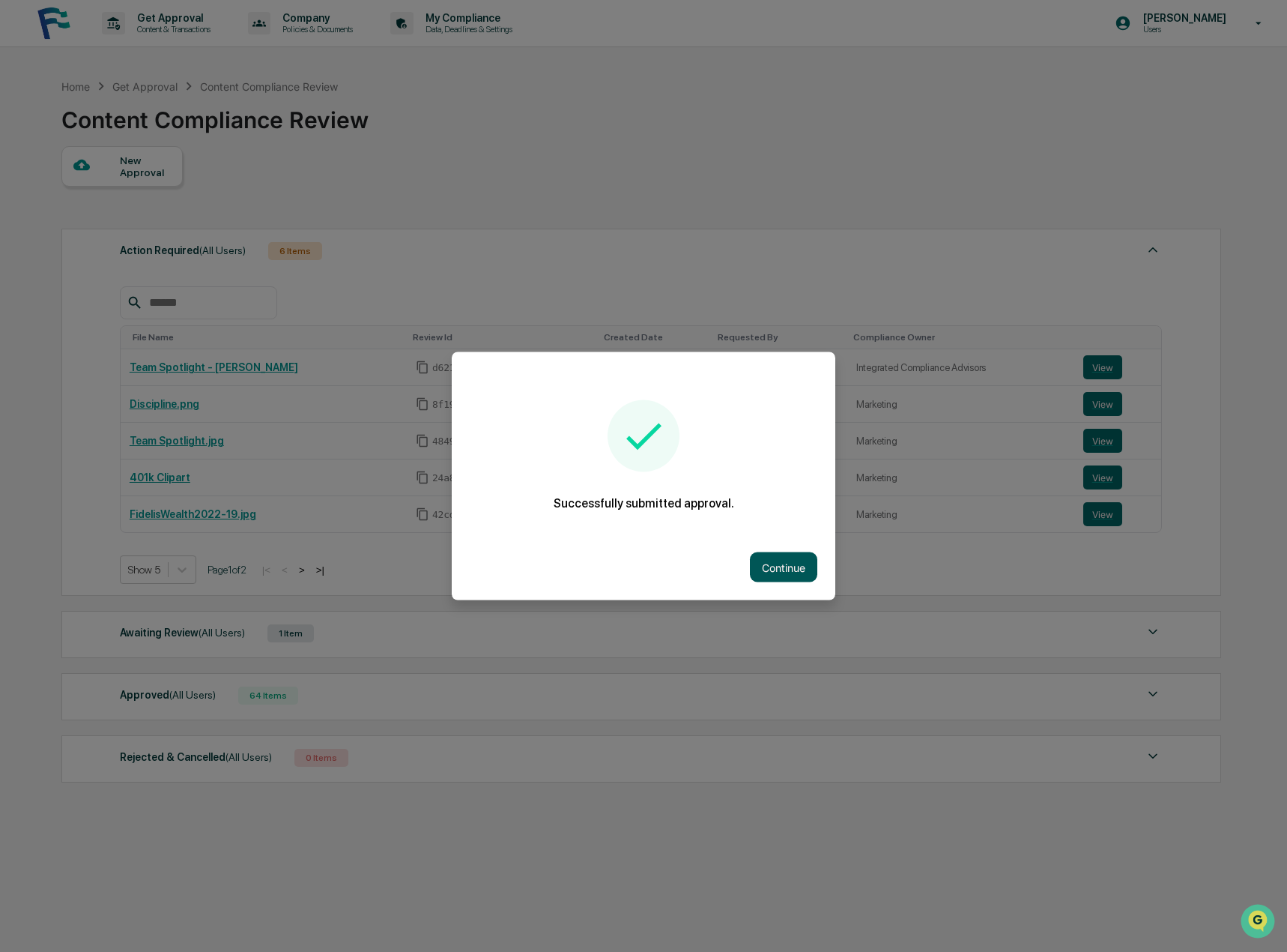
click at [786, 567] on button "Continue" at bounding box center [783, 567] width 68 height 30
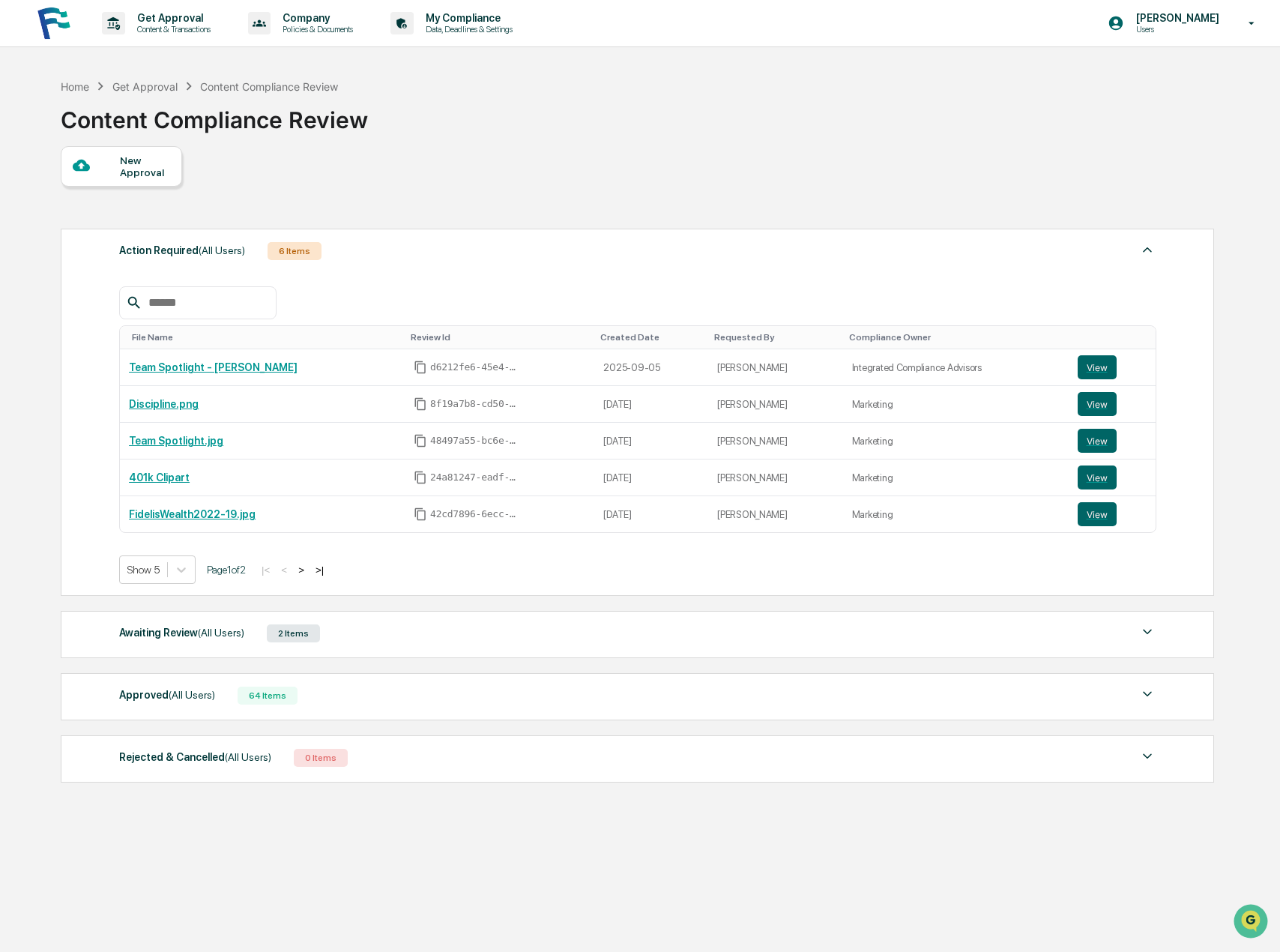
click at [112, 163] on div at bounding box center [96, 166] width 47 height 19
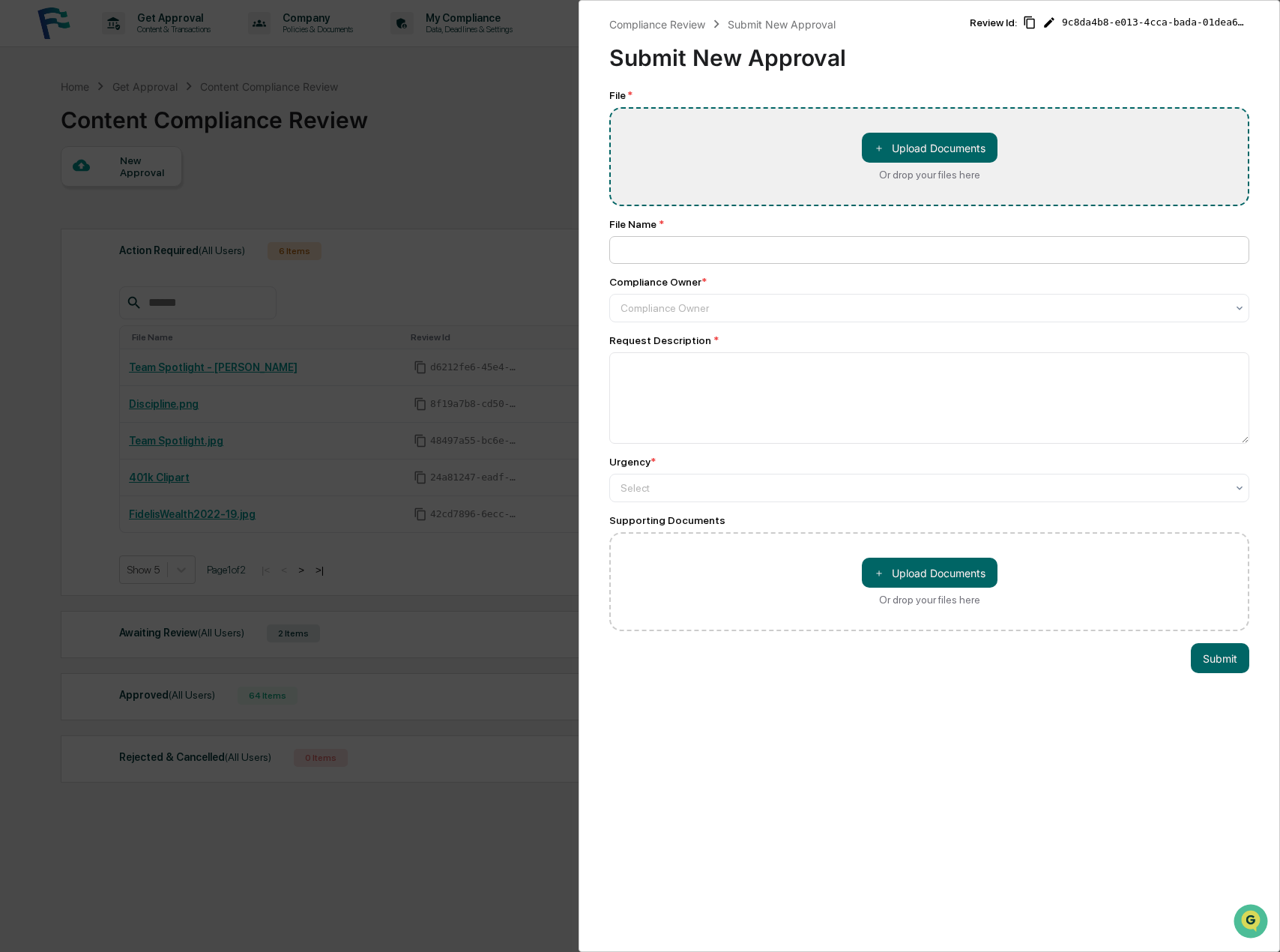
type input "**********"
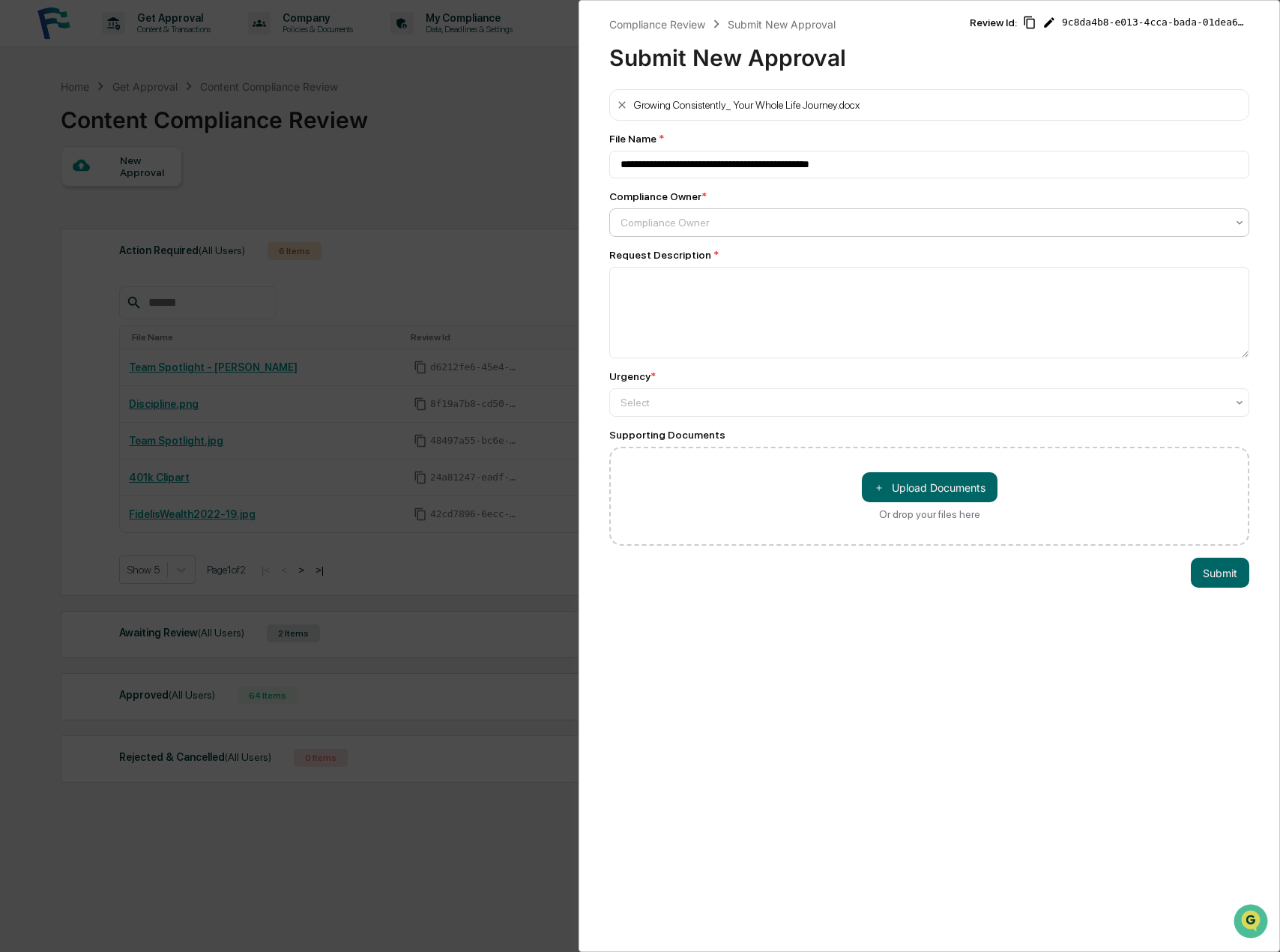
click at [686, 226] on div at bounding box center [923, 222] width 606 height 15
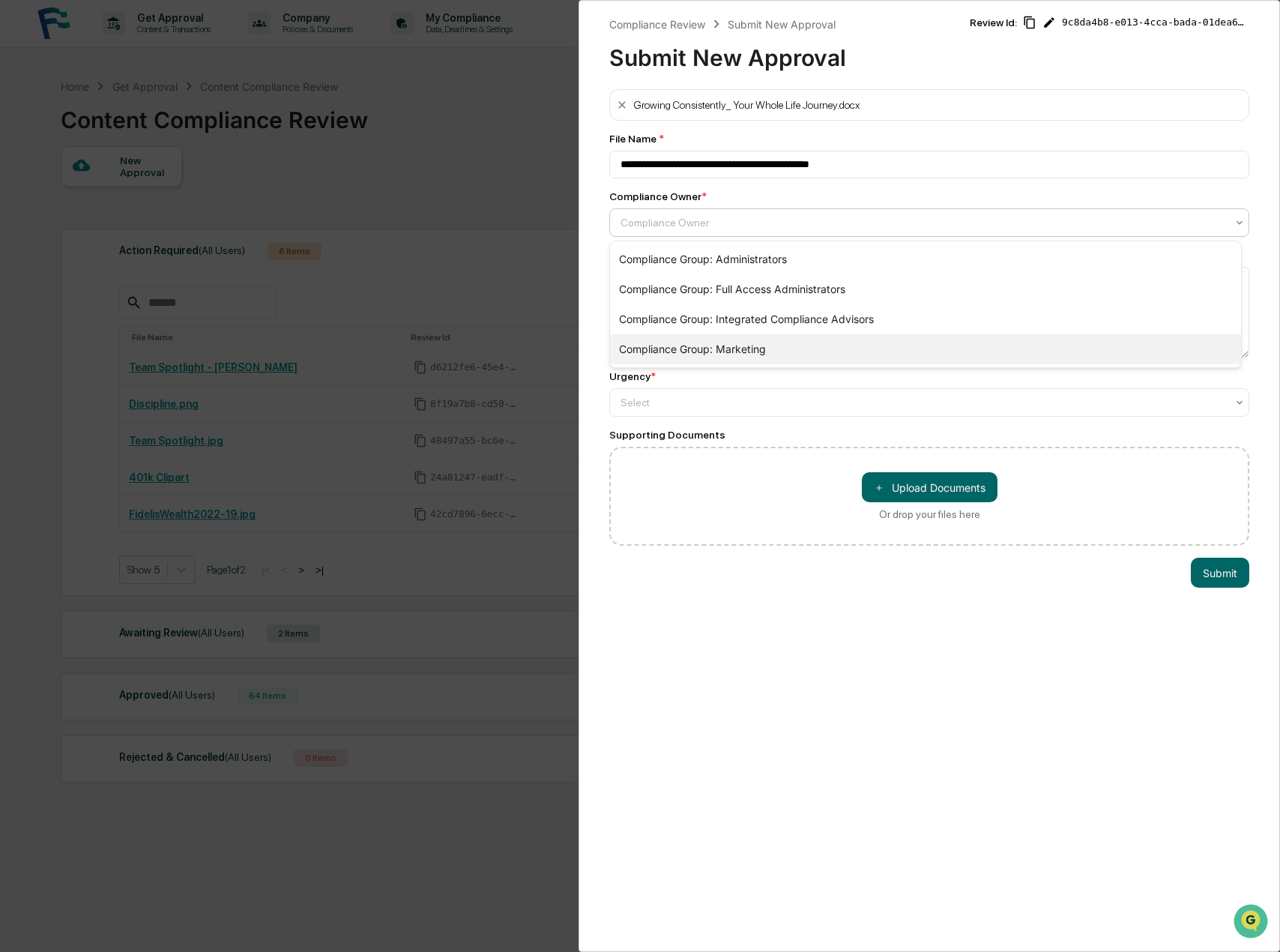
click at [702, 340] on div "Compliance Group: Marketing" at bounding box center [926, 349] width 631 height 30
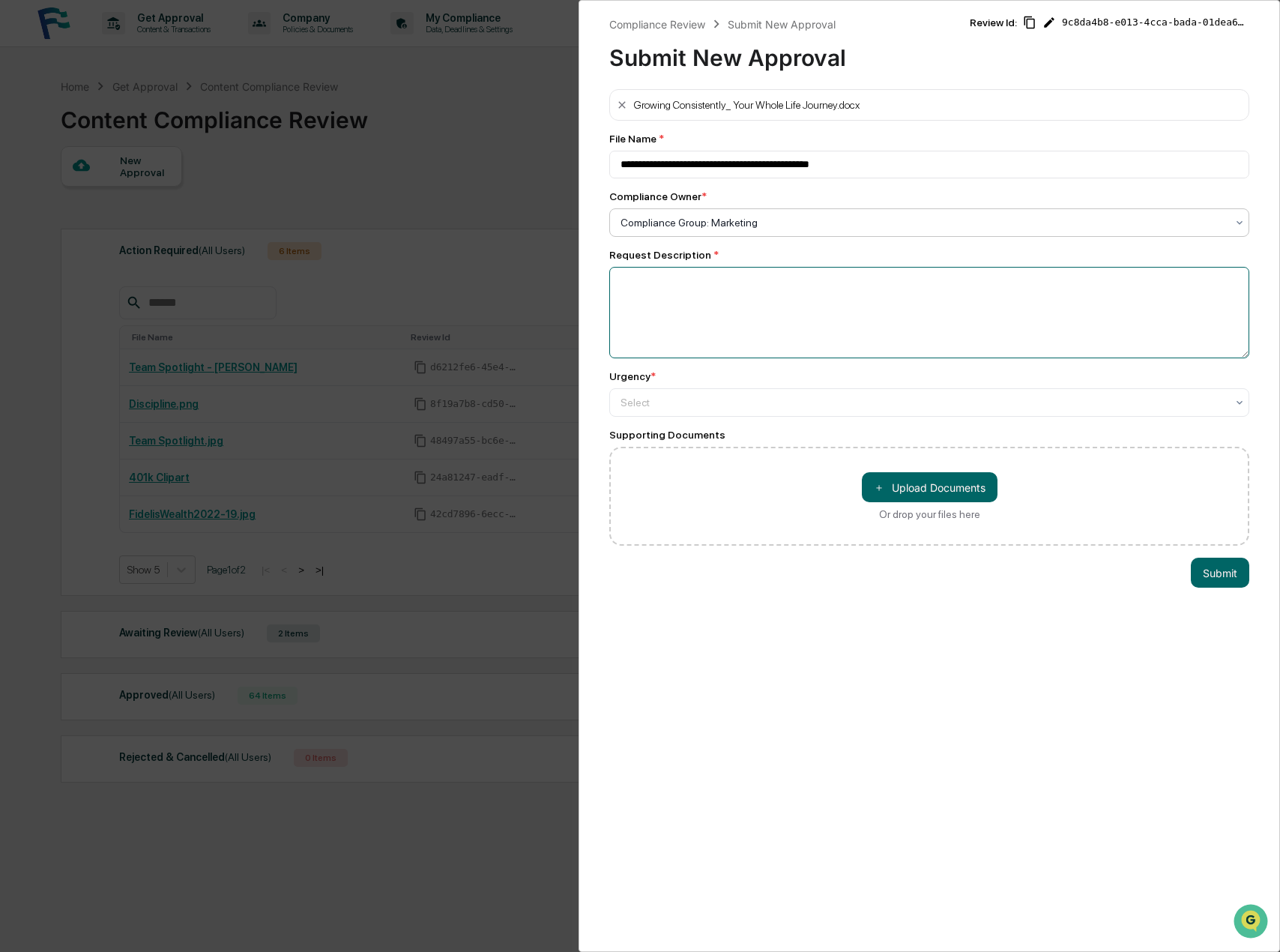
click at [647, 293] on textarea at bounding box center [929, 312] width 640 height 92
type textarea "**********"
click at [672, 399] on div at bounding box center [923, 403] width 606 height 15
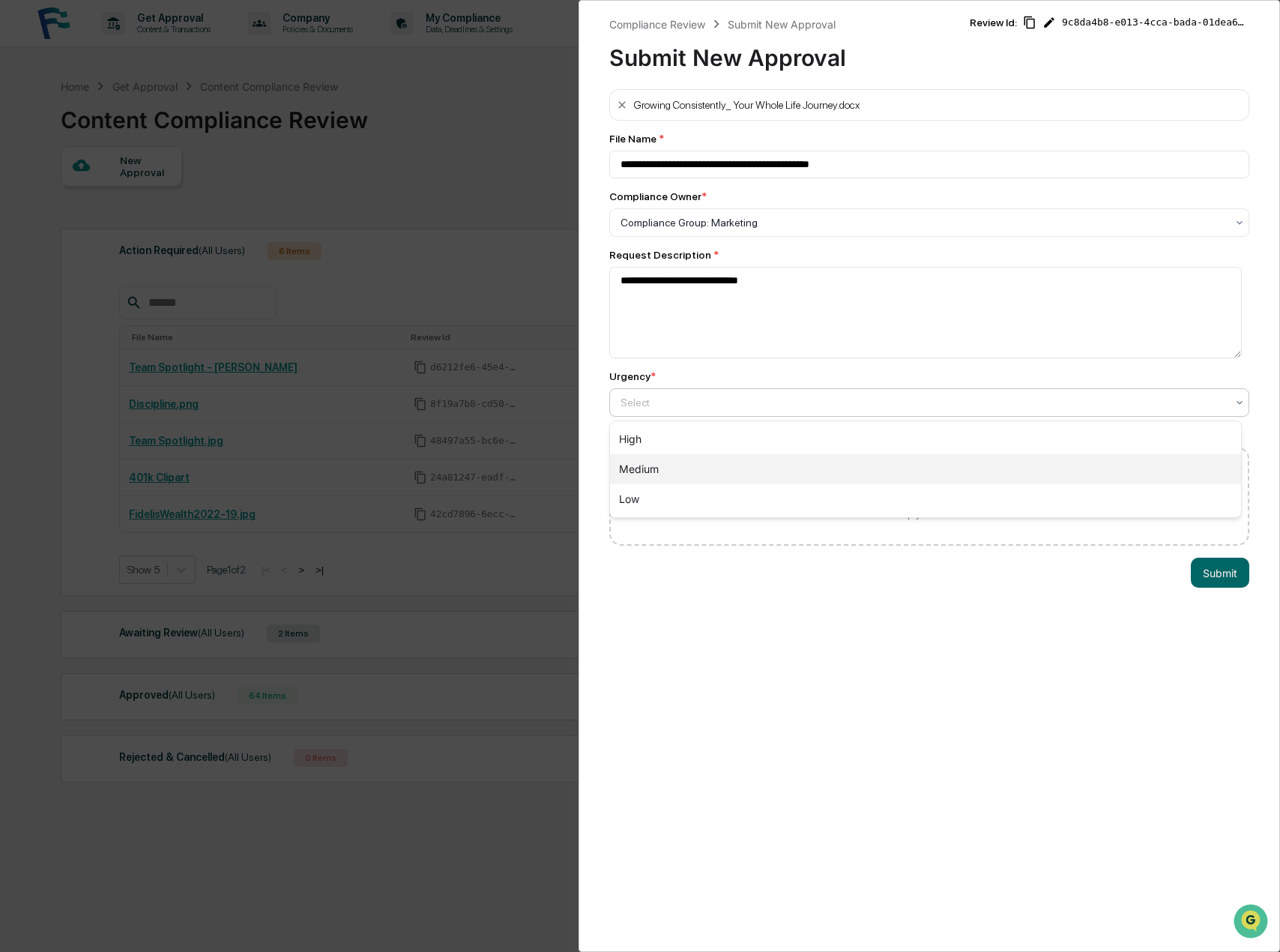
click at [673, 470] on div "Medium" at bounding box center [926, 469] width 631 height 30
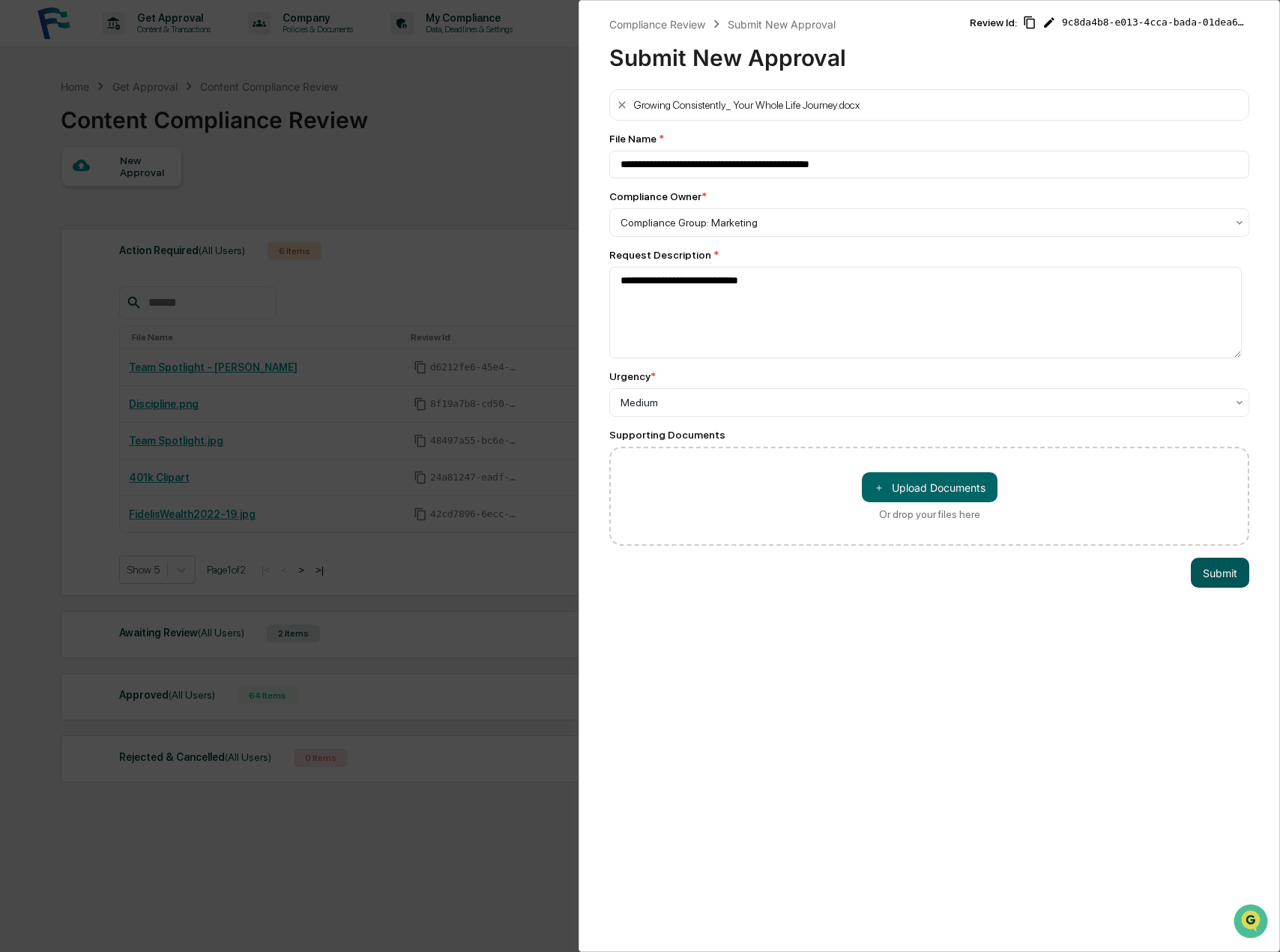
click at [1206, 576] on button "Submit" at bounding box center [1220, 572] width 58 height 30
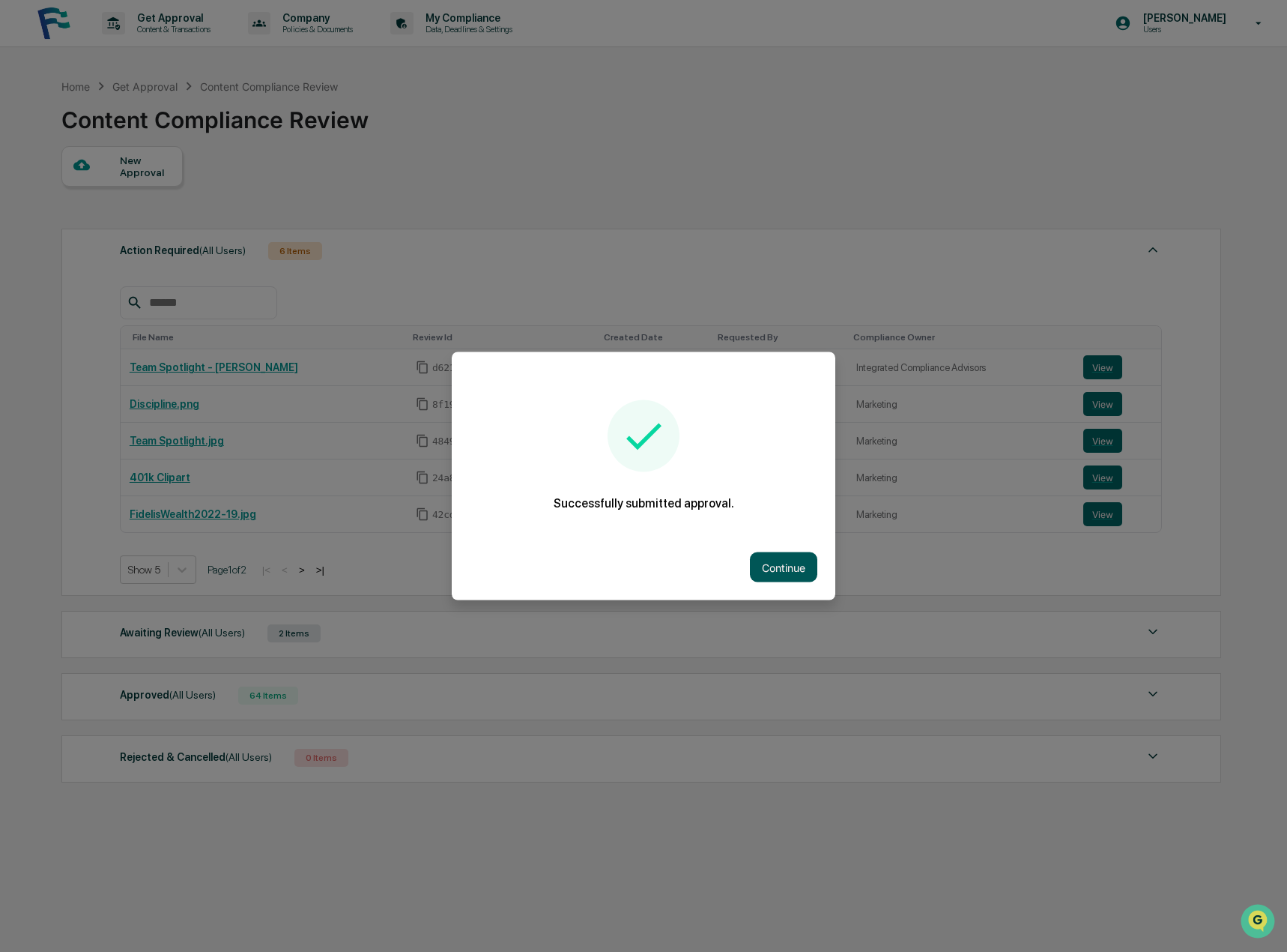
click at [792, 565] on button "Continue" at bounding box center [783, 567] width 68 height 30
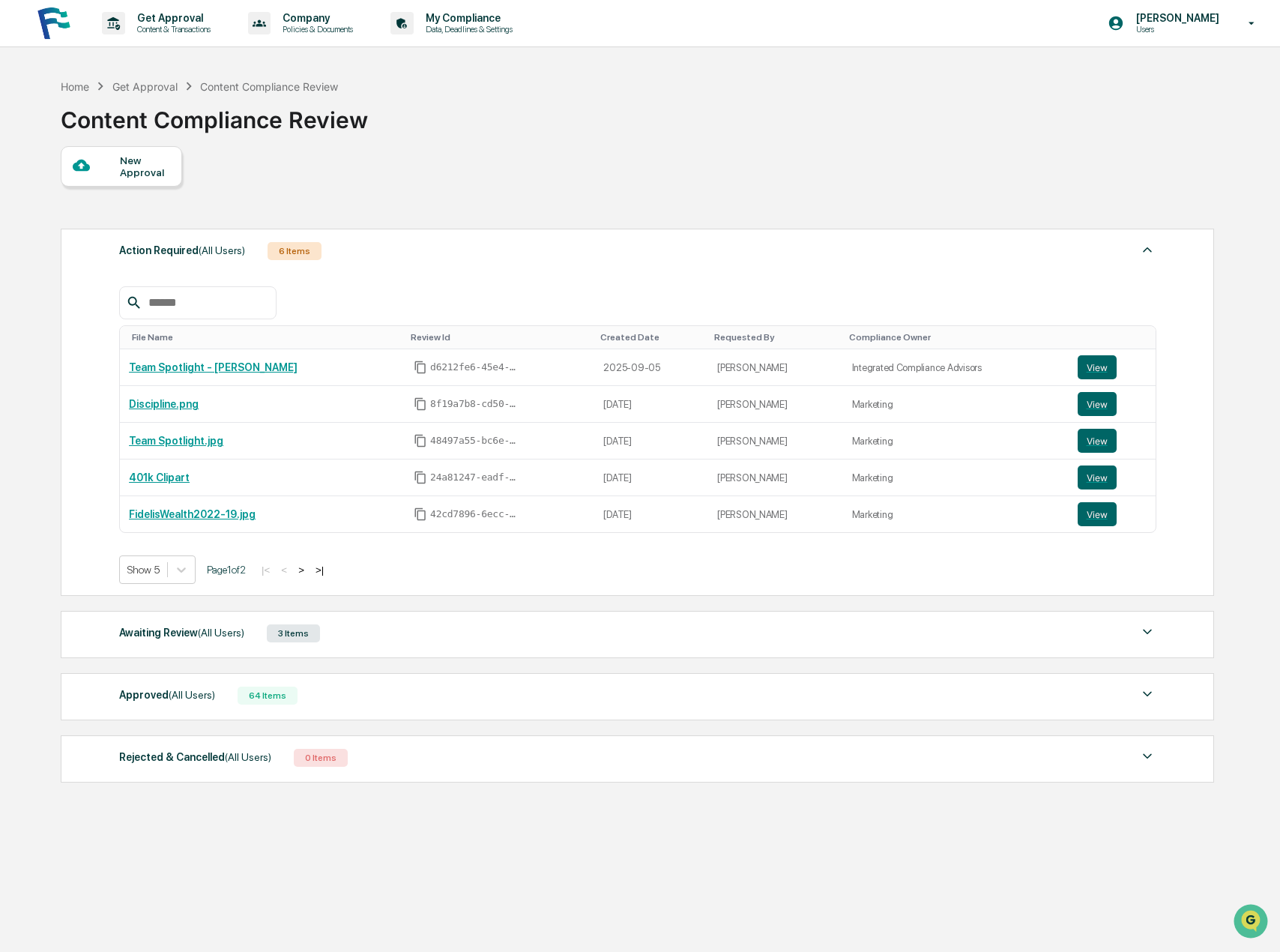
click at [152, 171] on div "New Approval" at bounding box center [145, 166] width 50 height 24
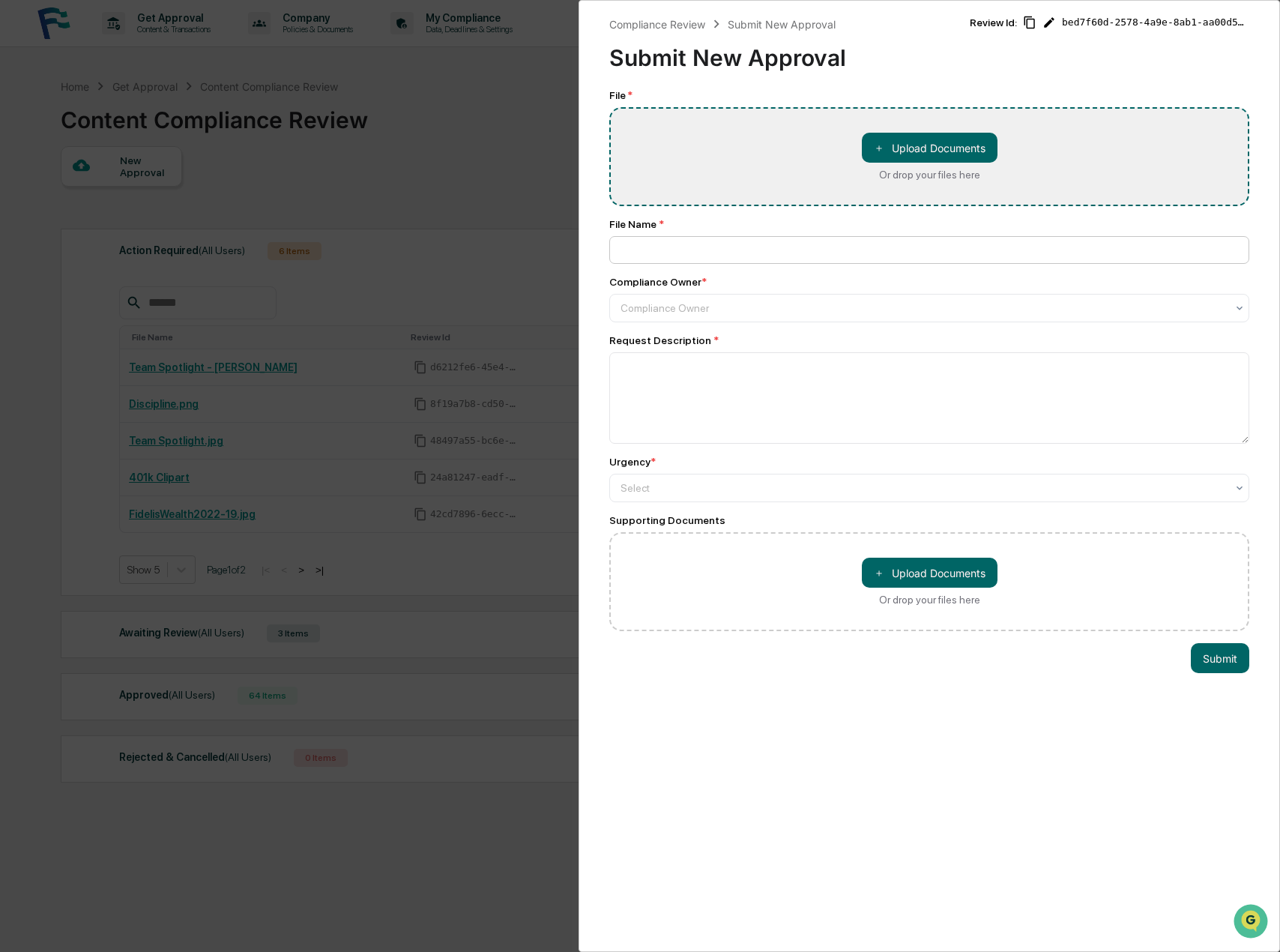
type input "**********"
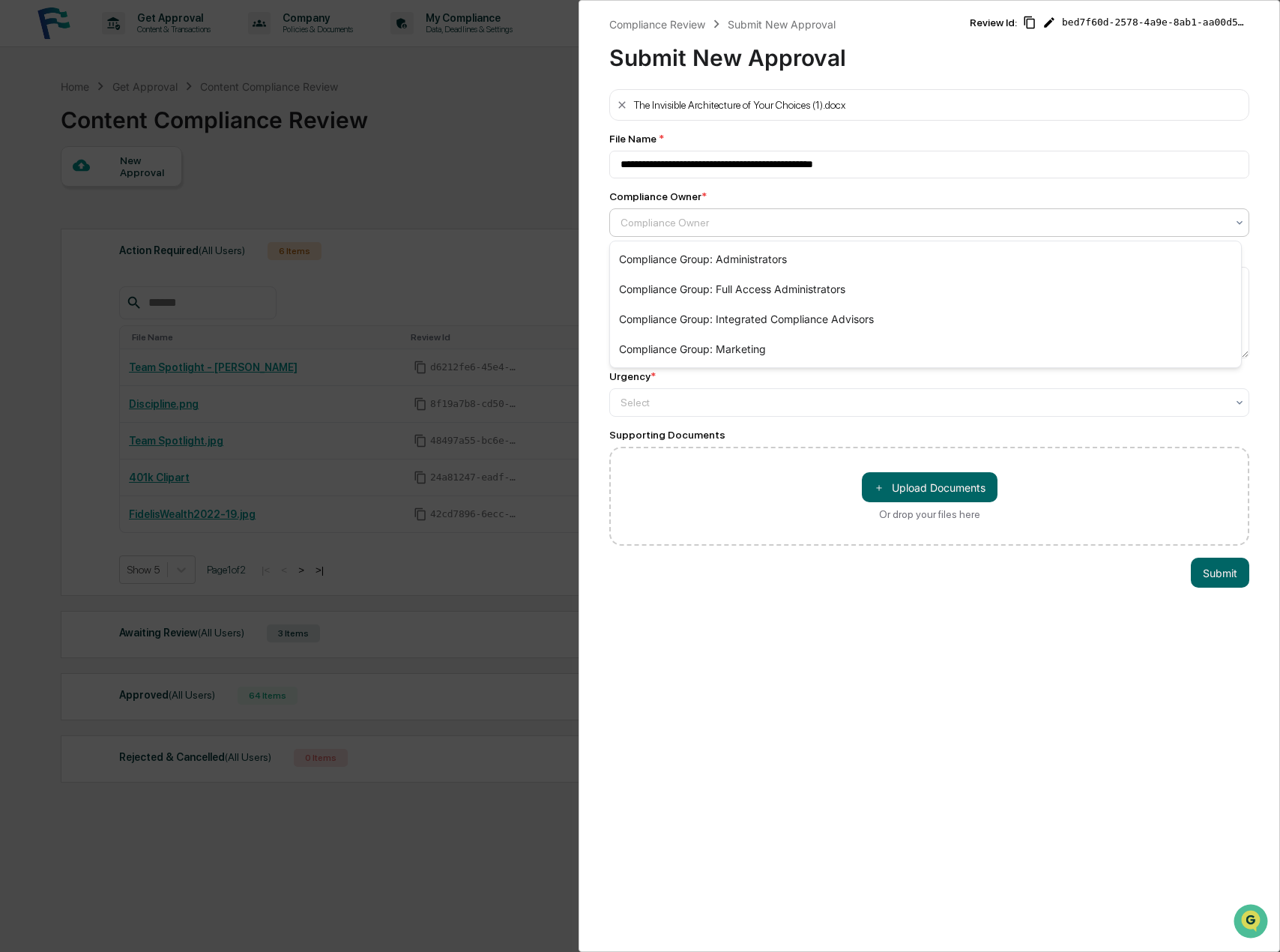
click at [659, 223] on div at bounding box center [923, 222] width 606 height 15
click at [698, 348] on div "Compliance Group: Marketing" at bounding box center [926, 349] width 631 height 30
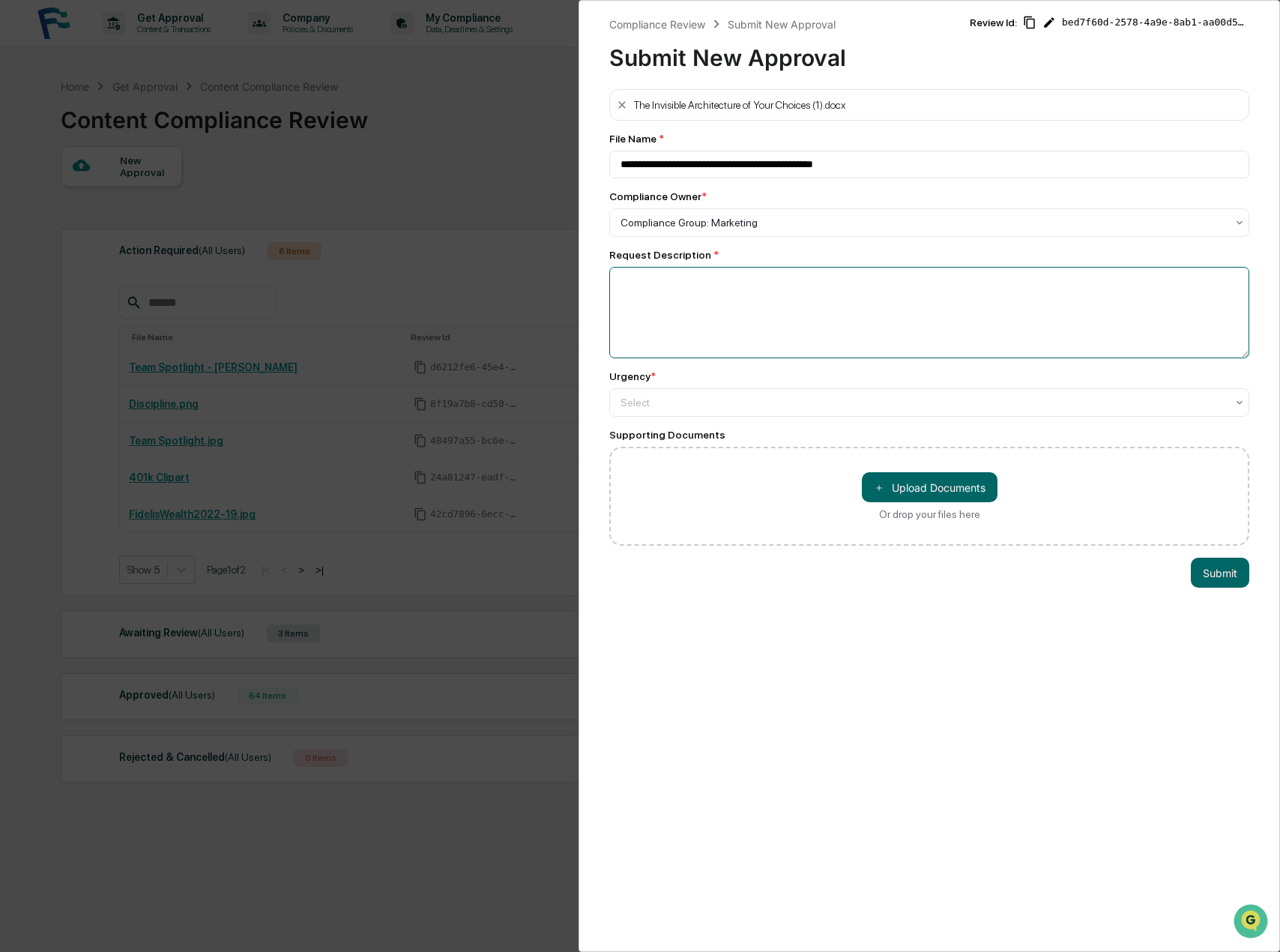
click at [650, 296] on textarea at bounding box center [929, 312] width 640 height 92
type textarea "**********"
click at [629, 399] on div at bounding box center [923, 403] width 606 height 15
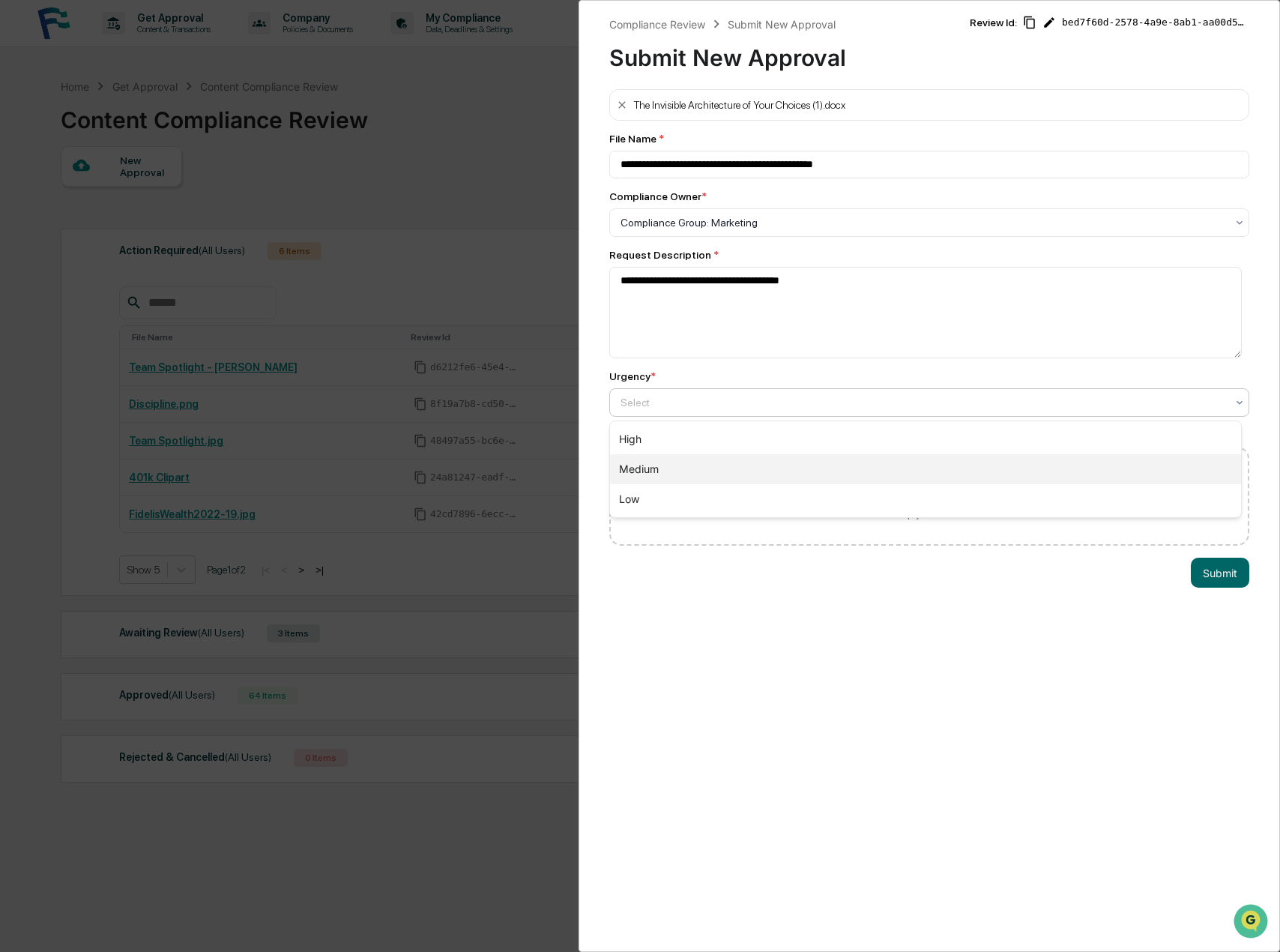
click at [673, 464] on div "Medium" at bounding box center [926, 469] width 631 height 30
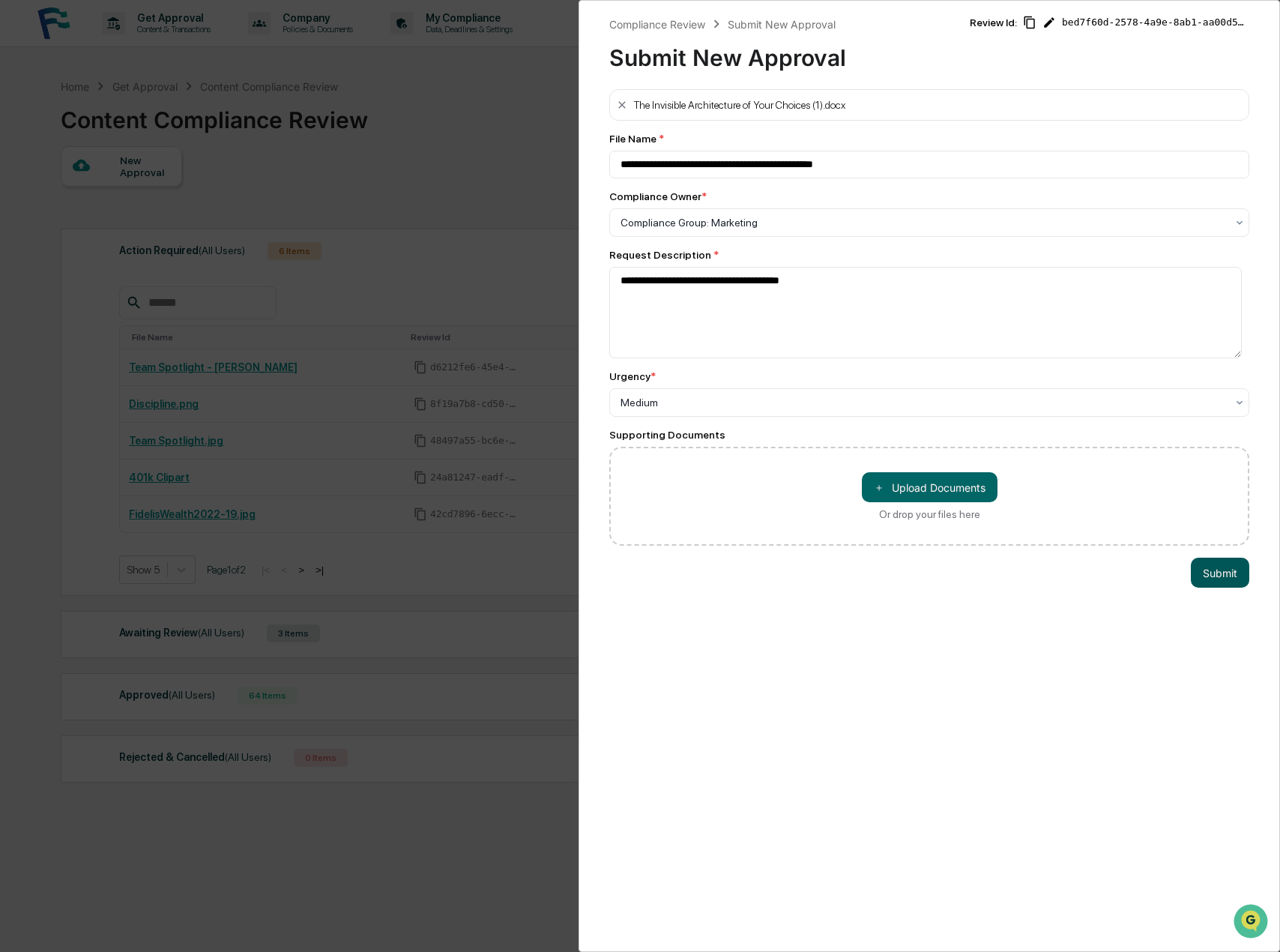
click at [1225, 566] on button "Submit" at bounding box center [1220, 572] width 58 height 30
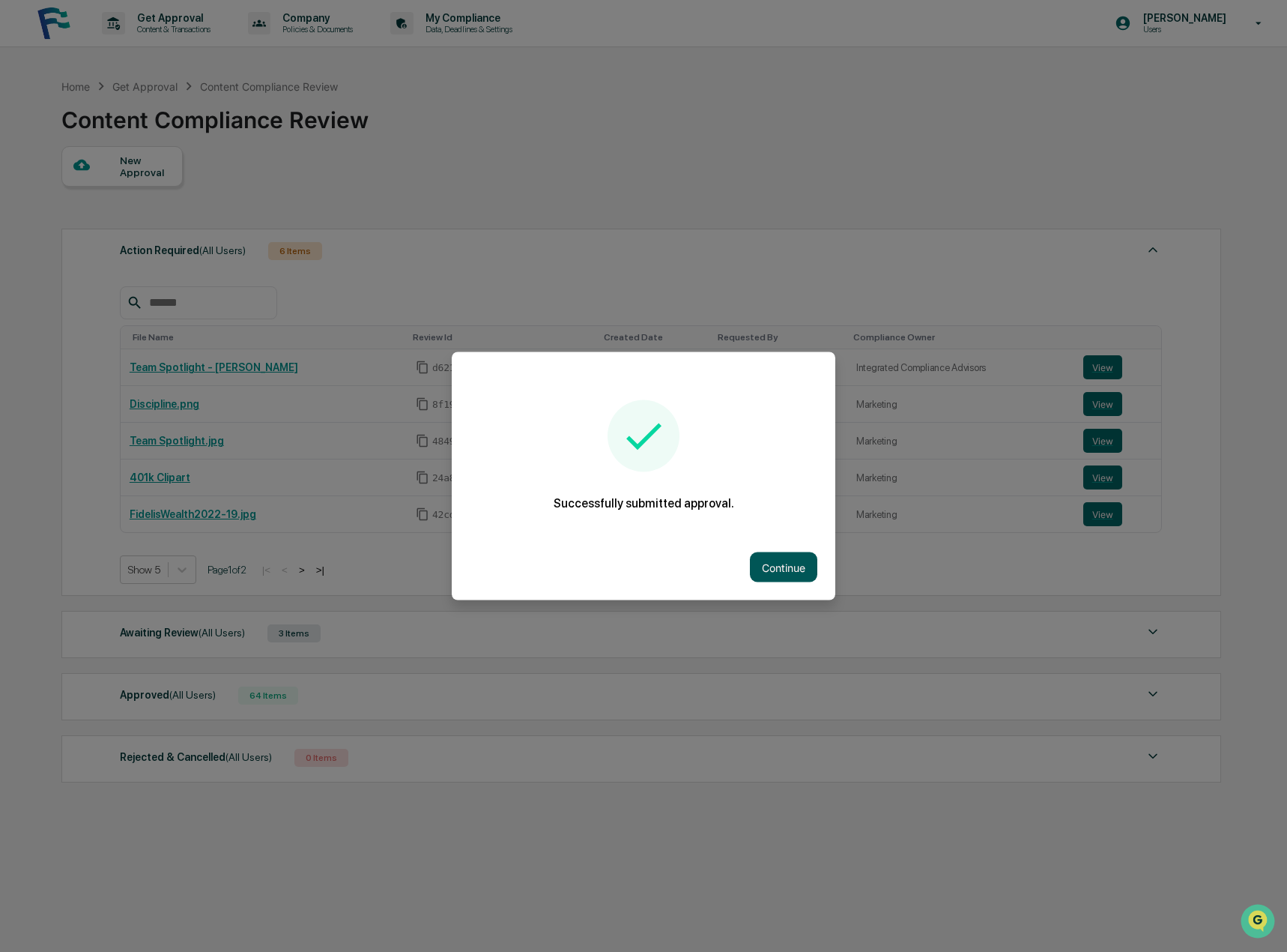
click at [784, 574] on button "Continue" at bounding box center [783, 567] width 68 height 30
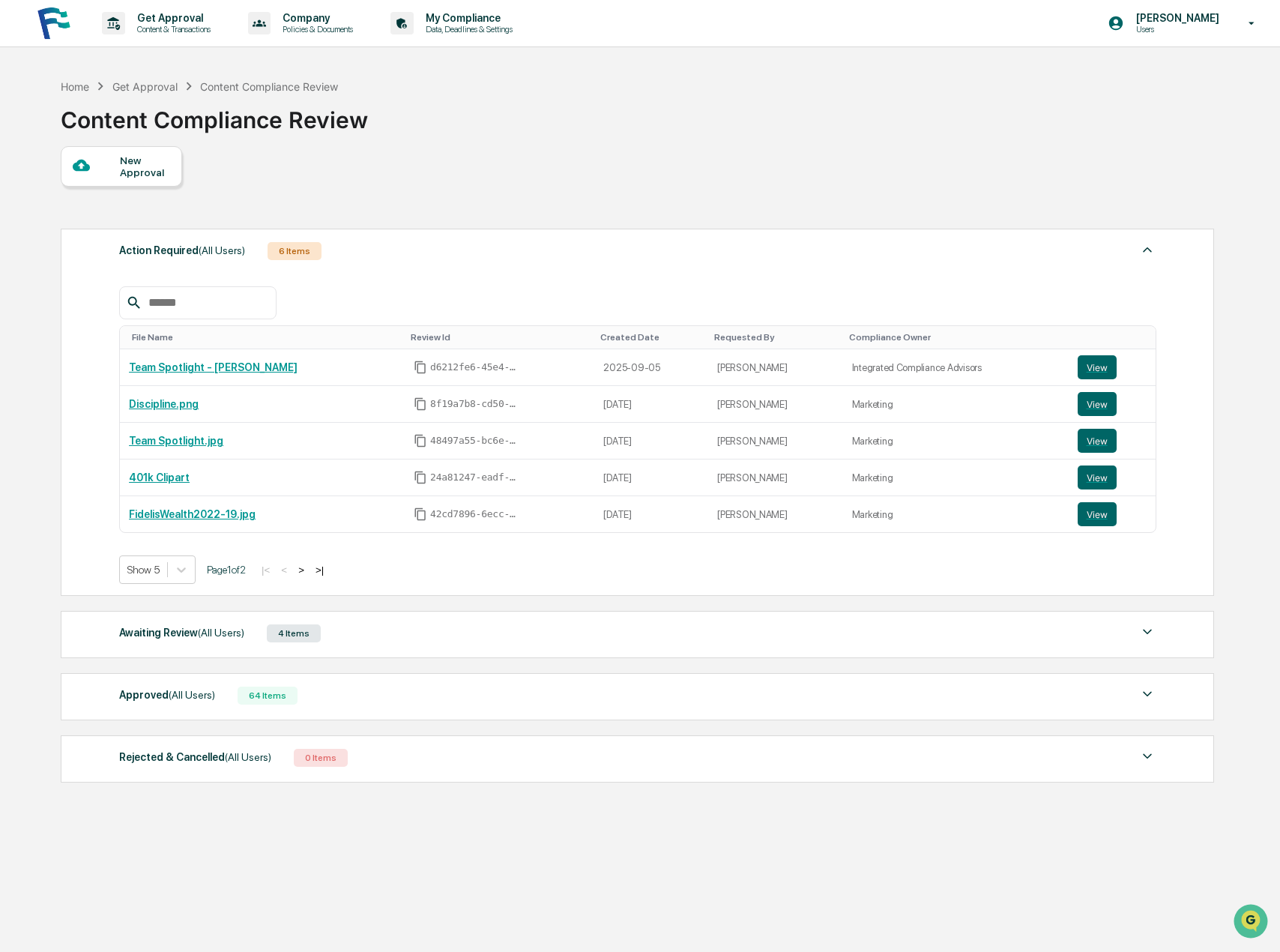
click at [132, 169] on div "New Approval" at bounding box center [145, 166] width 50 height 24
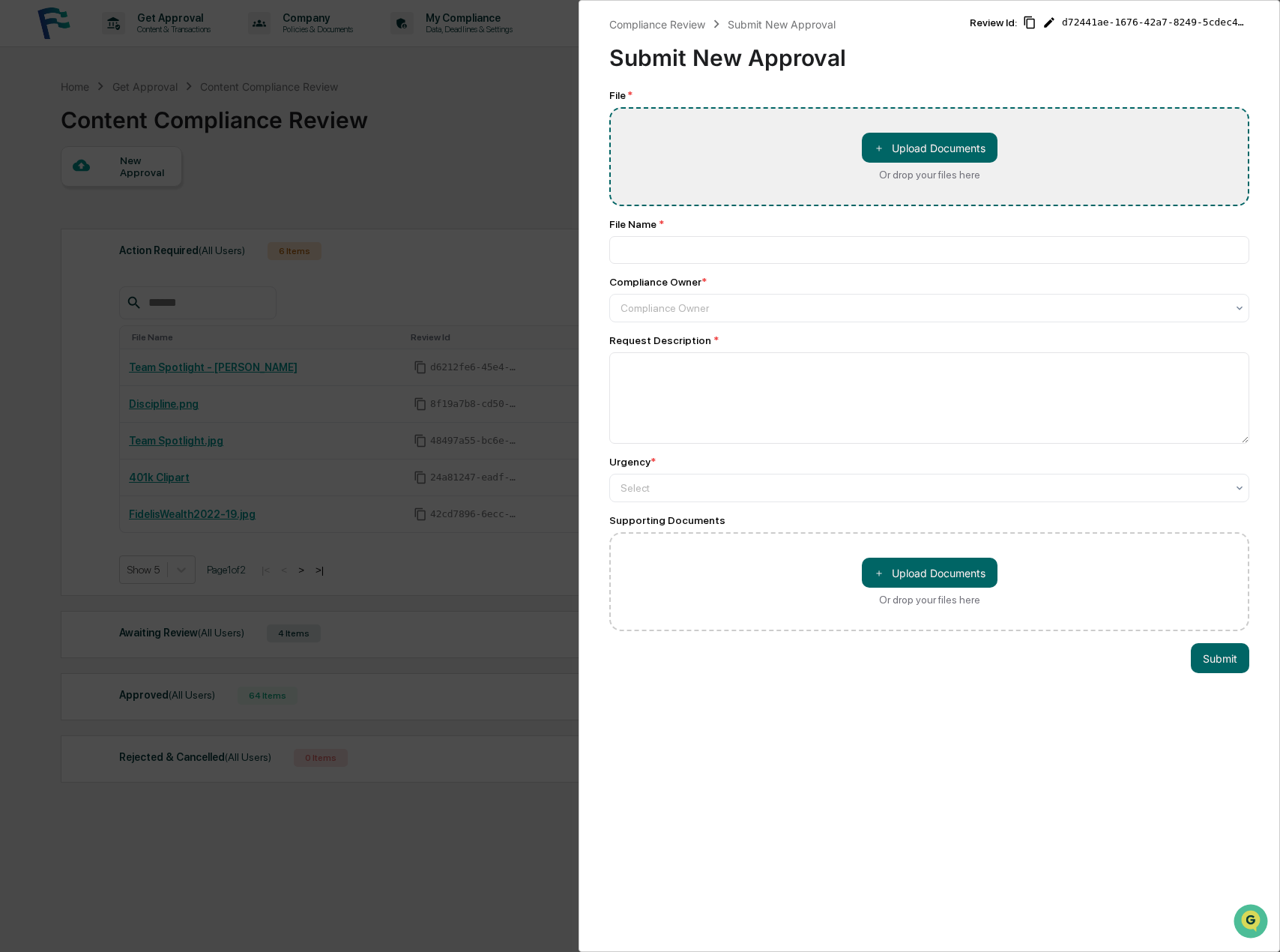
type input "**********"
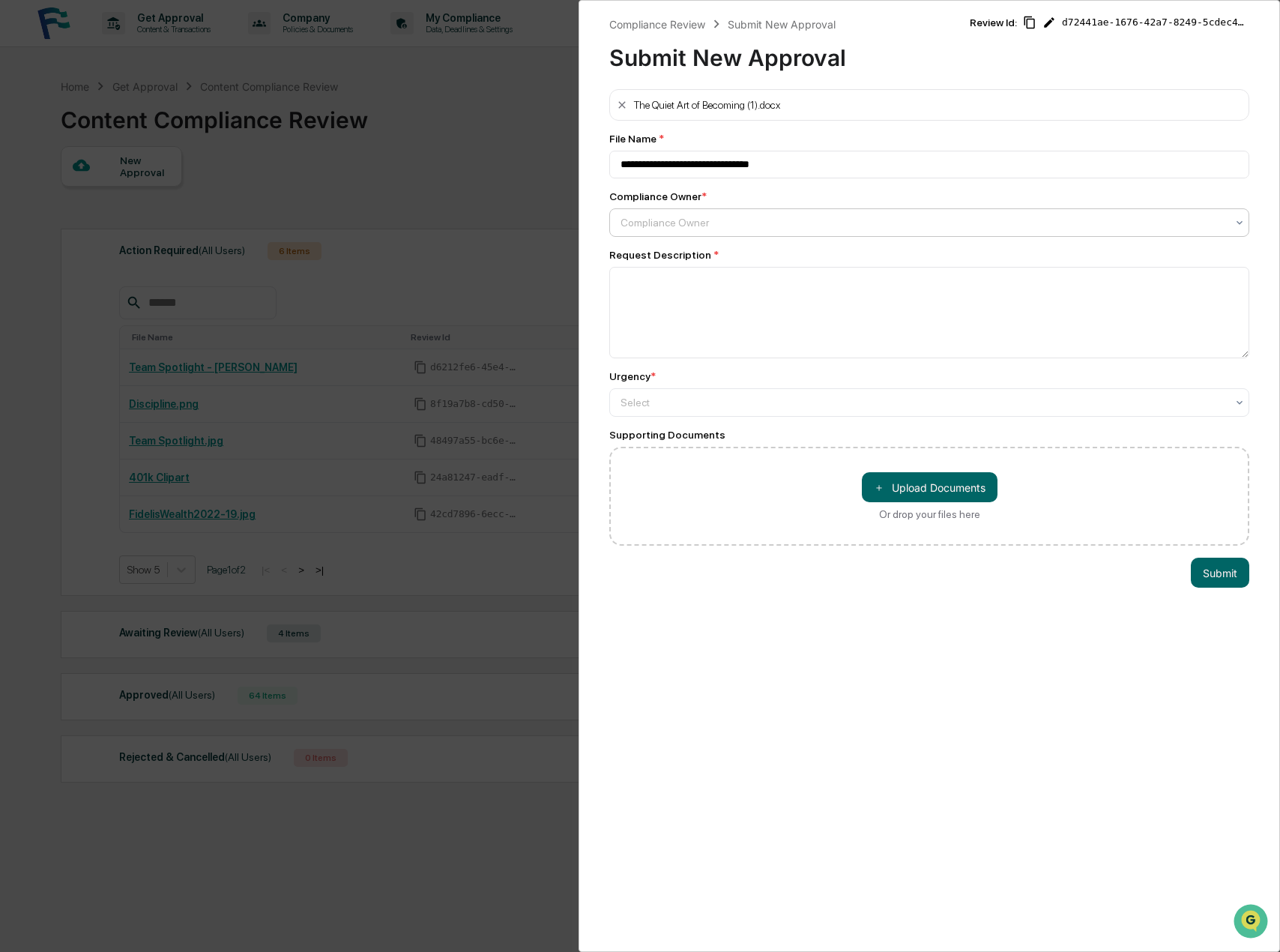
click at [673, 227] on div at bounding box center [923, 222] width 606 height 15
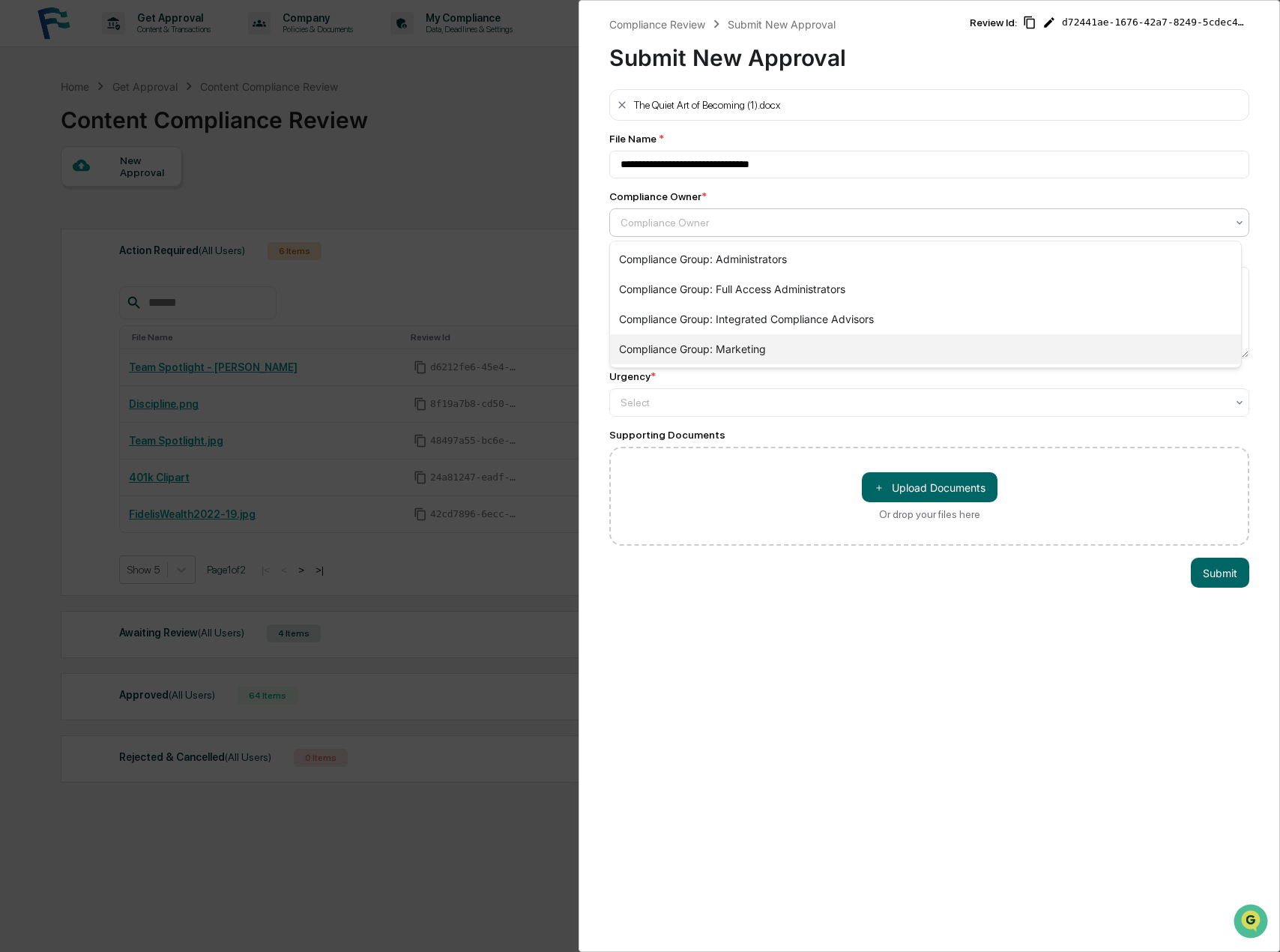
click at [701, 345] on div "Compliance Group: Marketing" at bounding box center [926, 349] width 631 height 30
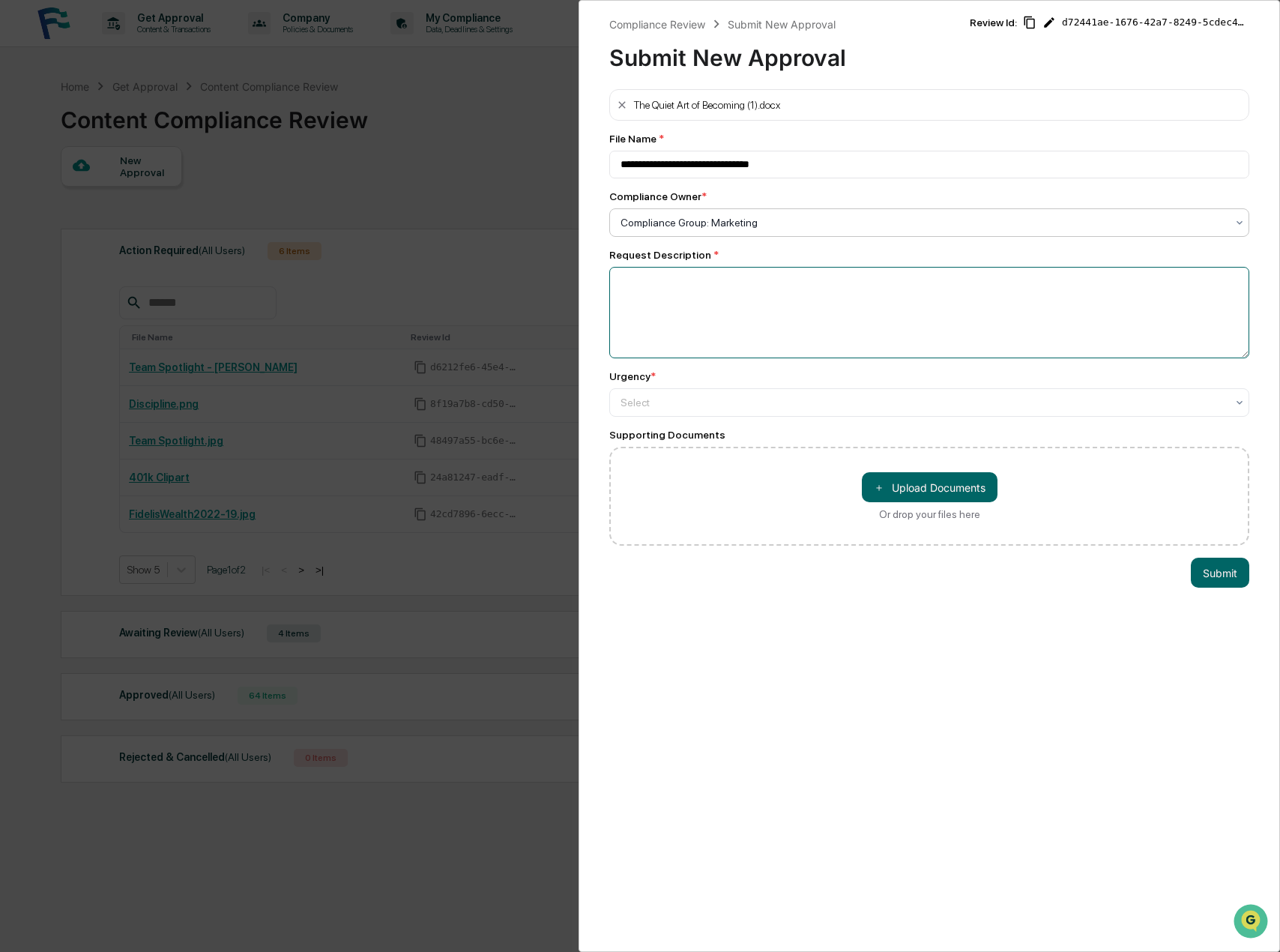
click at [654, 302] on textarea at bounding box center [929, 312] width 640 height 92
type textarea "**********"
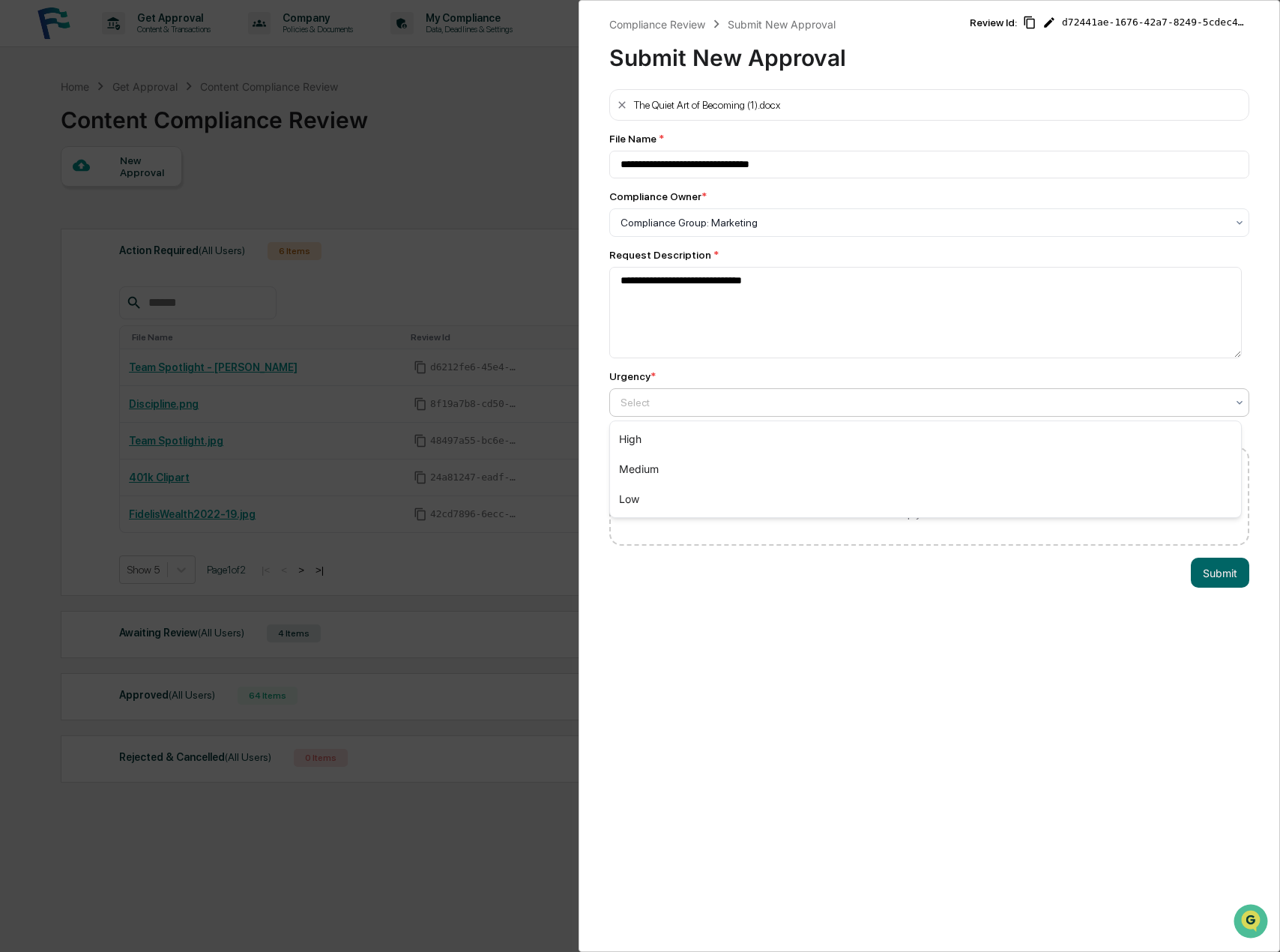
click at [639, 407] on div at bounding box center [923, 403] width 606 height 15
click at [667, 463] on div "Medium" at bounding box center [926, 469] width 631 height 30
click at [1221, 577] on button "Submit" at bounding box center [1220, 572] width 58 height 30
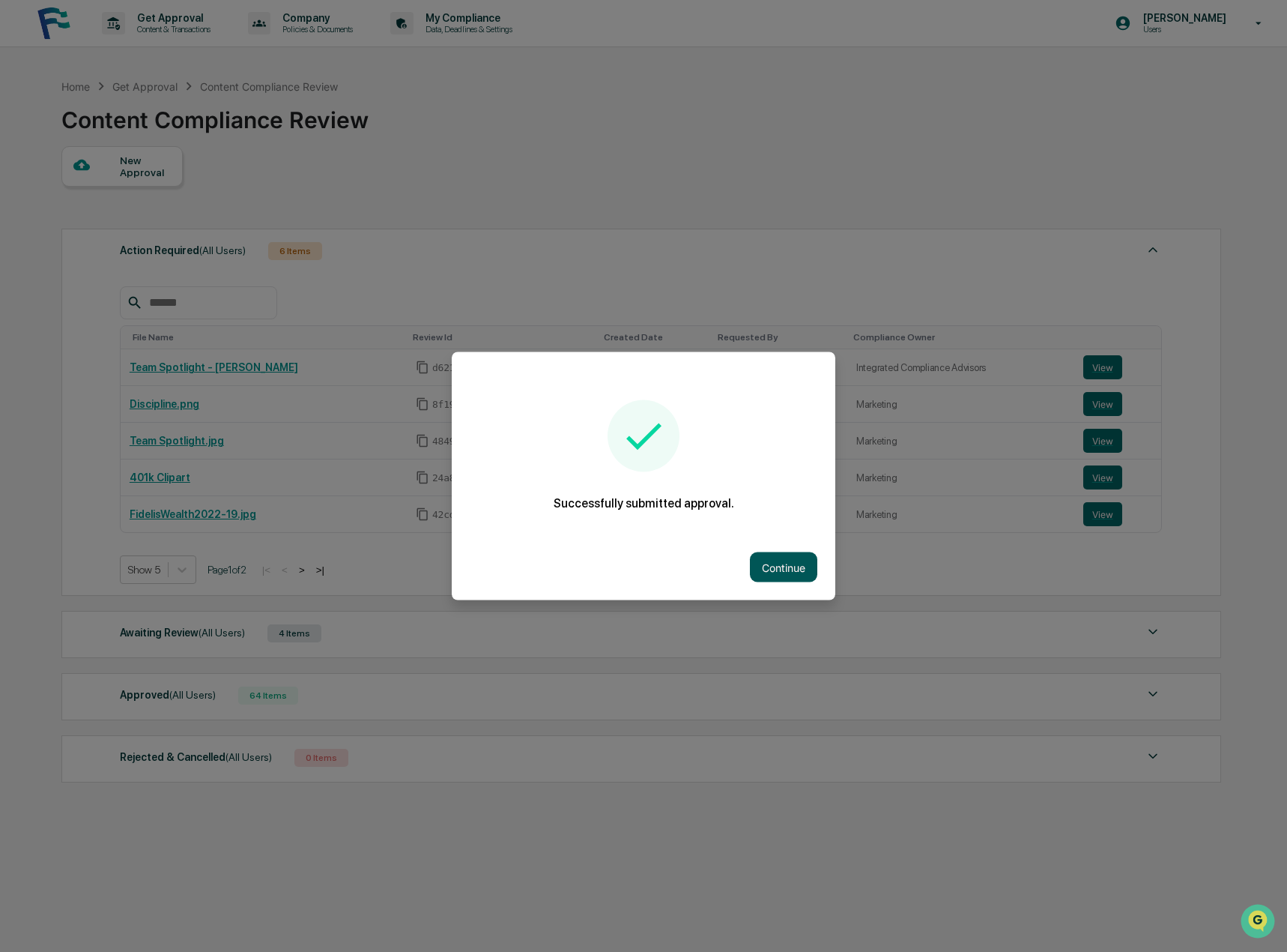
click at [774, 559] on button "Continue" at bounding box center [783, 567] width 68 height 30
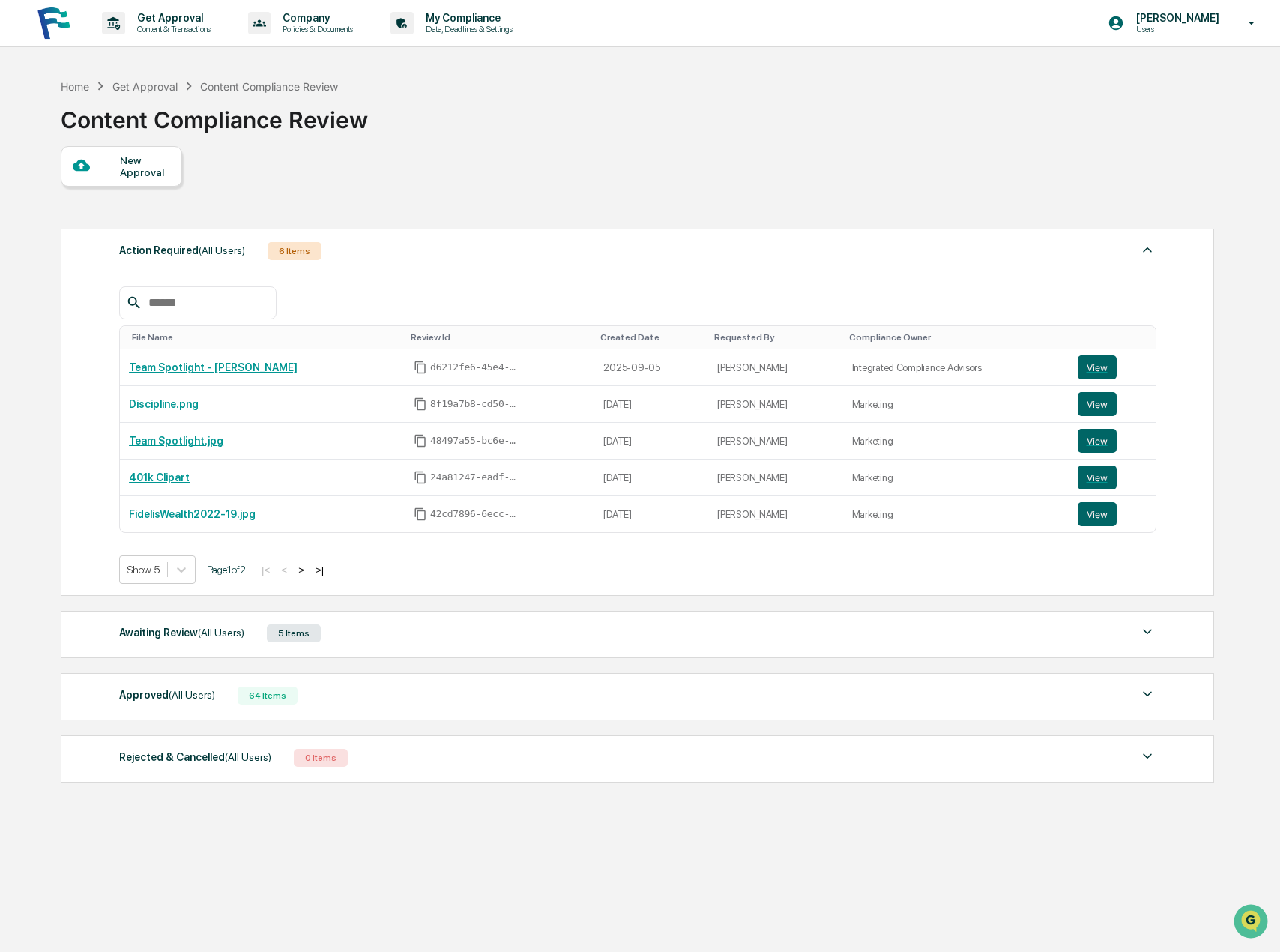
click at [148, 180] on div "New Approval" at bounding box center [121, 166] width 121 height 40
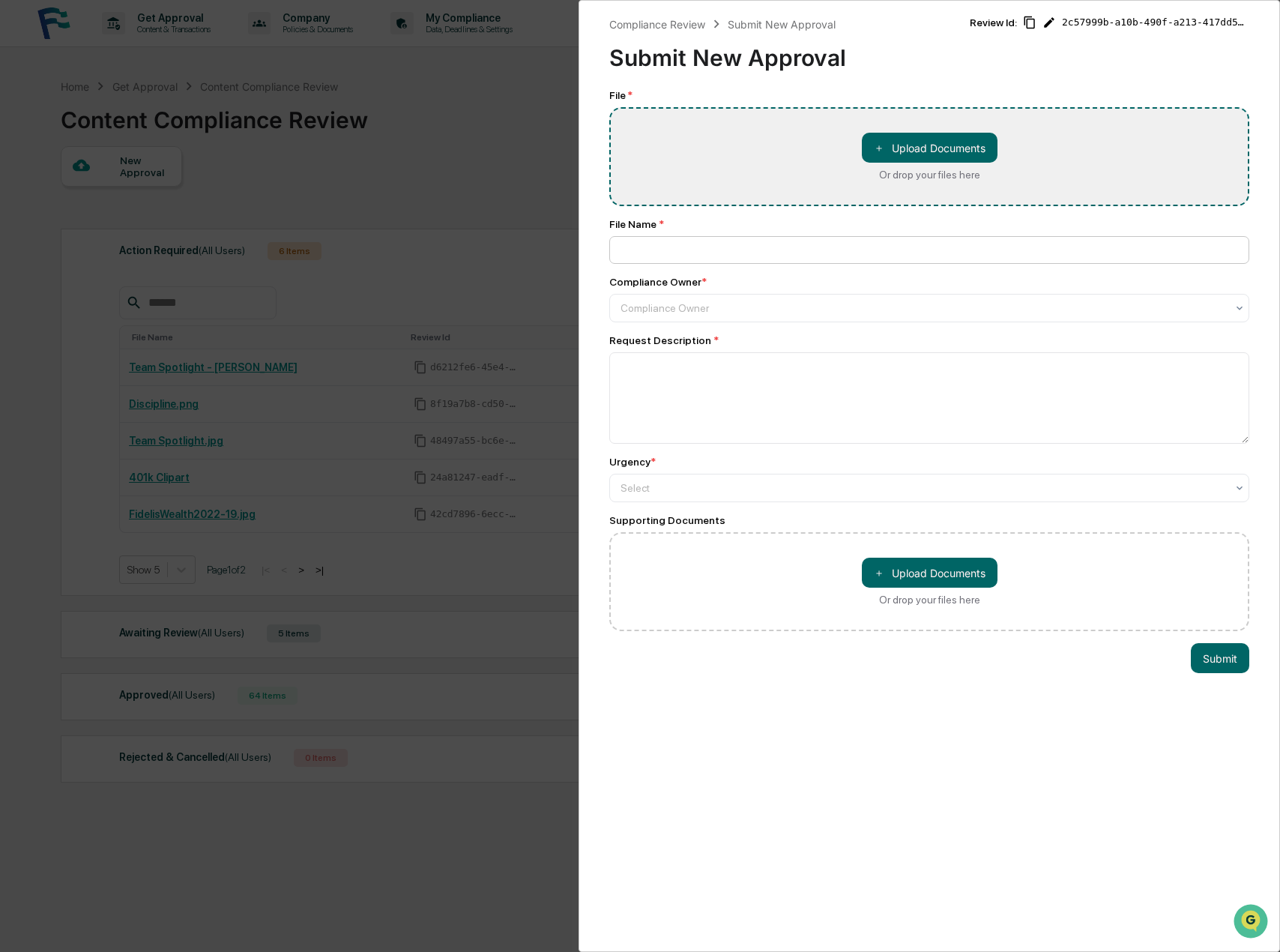
type input "**********"
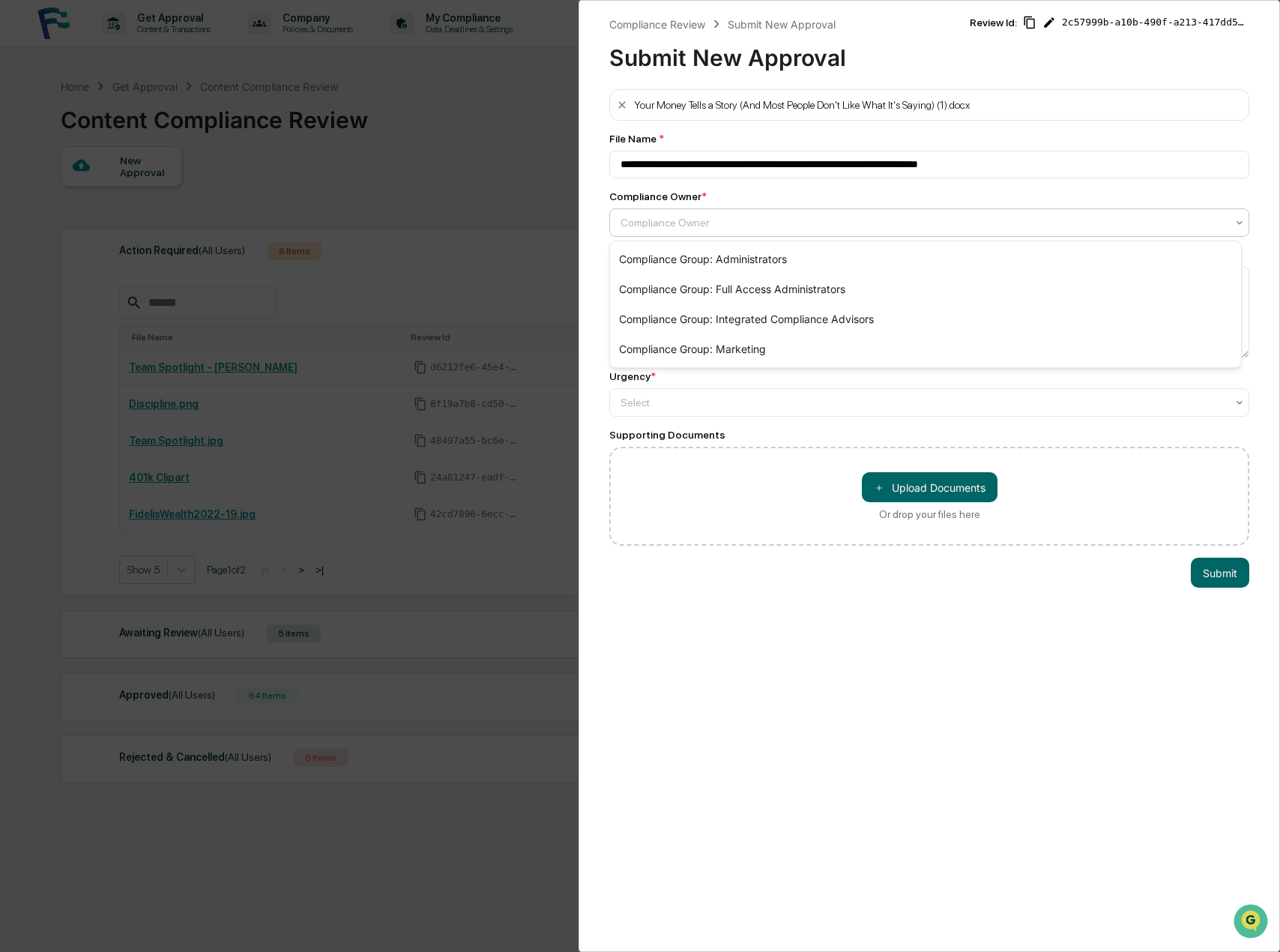
click at [741, 228] on div at bounding box center [923, 222] width 606 height 15
click at [771, 341] on div "Compliance Group: Marketing" at bounding box center [926, 349] width 631 height 30
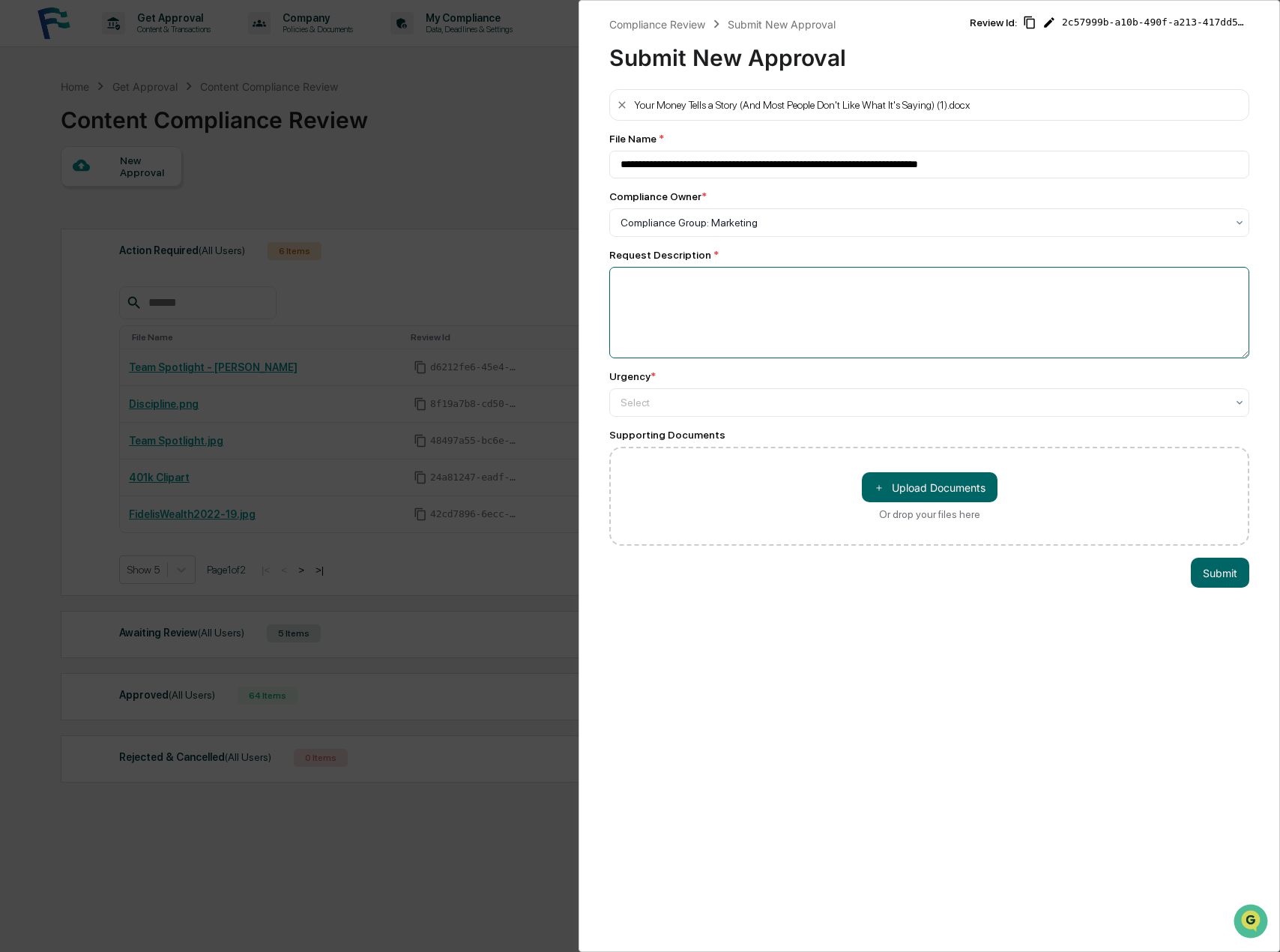
click at [668, 309] on textarea at bounding box center [929, 312] width 640 height 92
type textarea "**********"
click at [682, 395] on div "Select" at bounding box center [923, 402] width 620 height 21
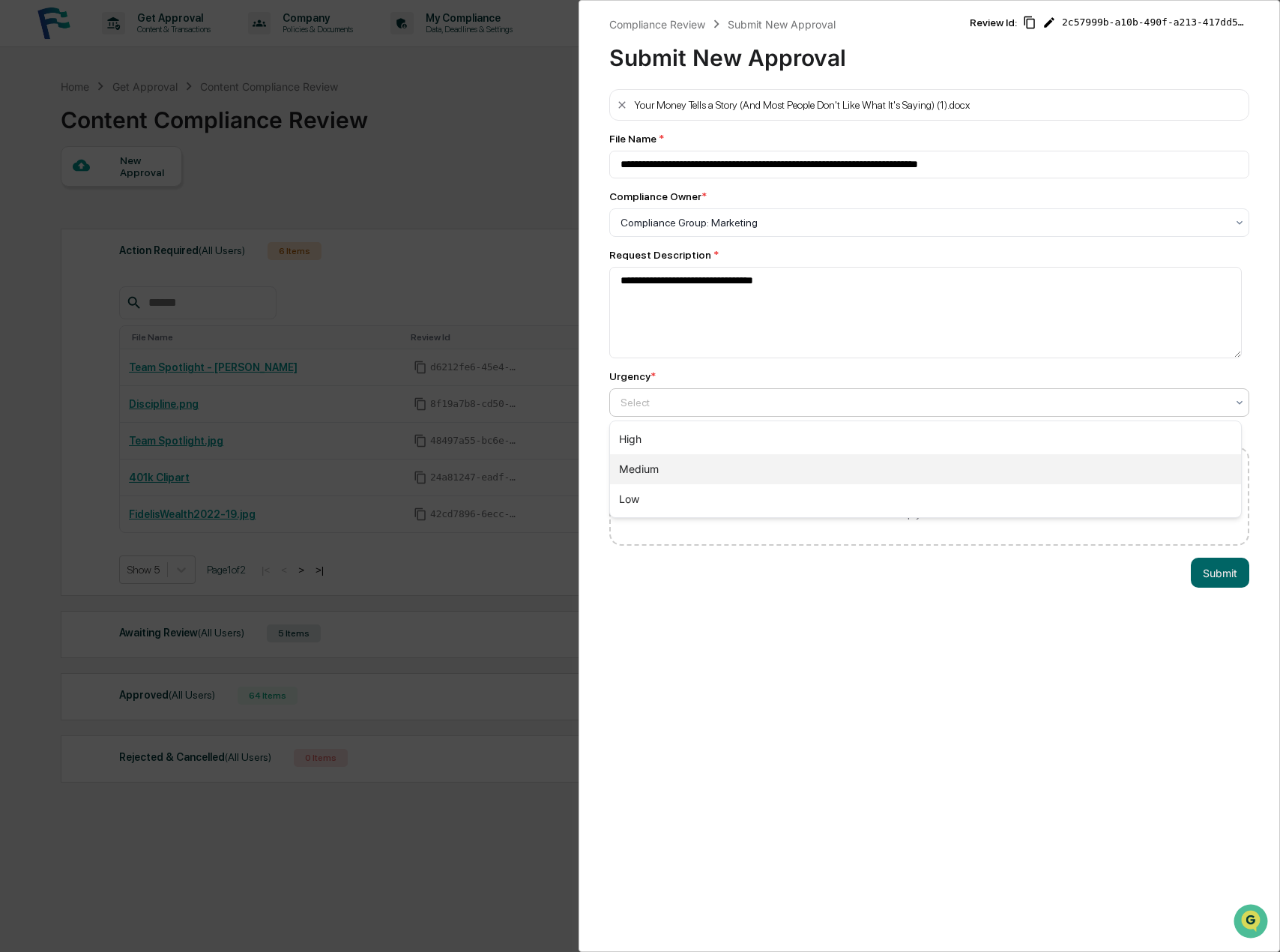
click at [686, 477] on div "Medium" at bounding box center [926, 469] width 631 height 30
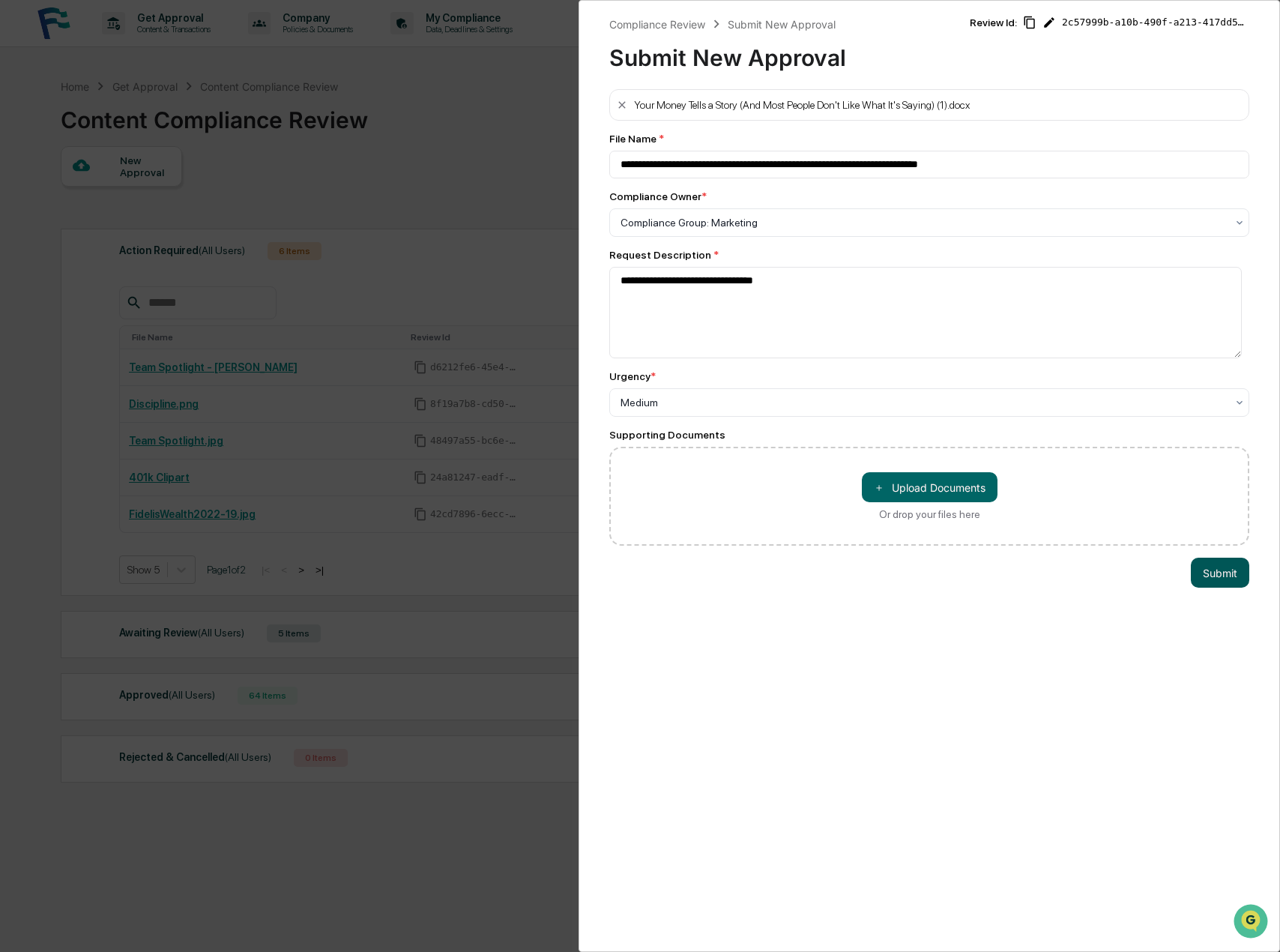
click at [1224, 575] on button "Submit" at bounding box center [1220, 572] width 58 height 30
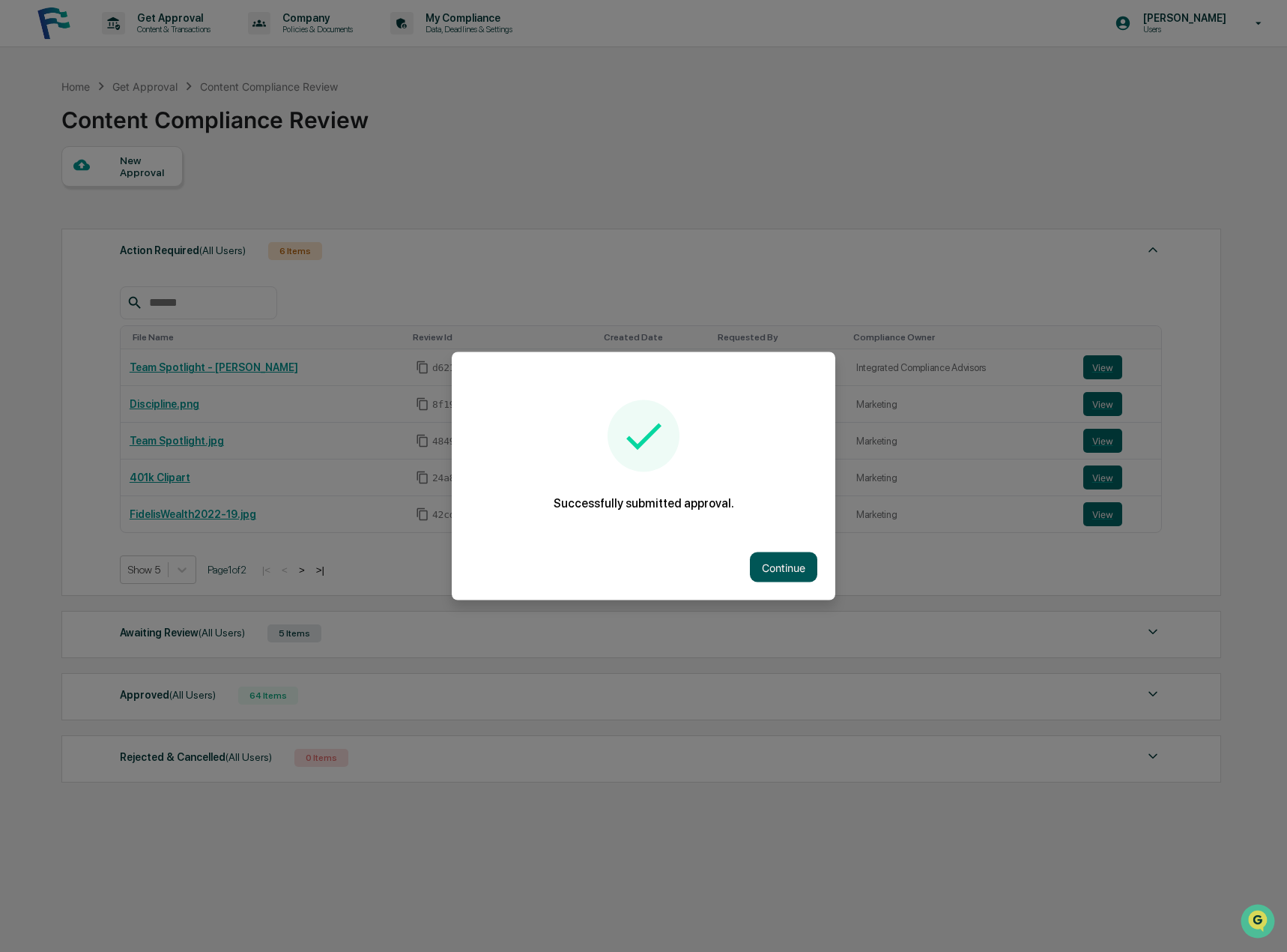
click at [792, 559] on button "Continue" at bounding box center [783, 567] width 68 height 30
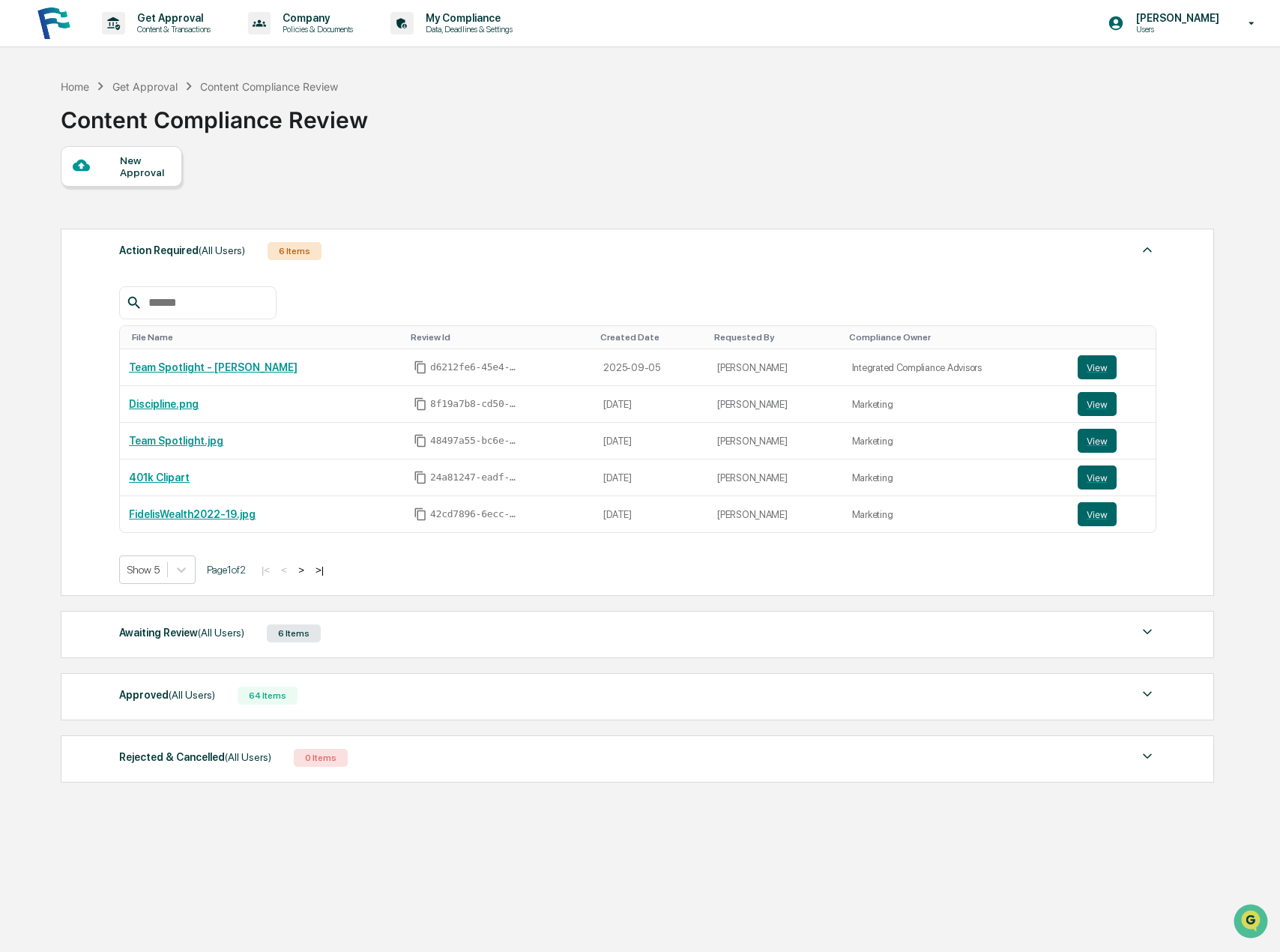
click at [191, 636] on div "Awaiting Review (All Users)" at bounding box center [181, 632] width 125 height 20
